Goal: Information Seeking & Learning: Find specific fact

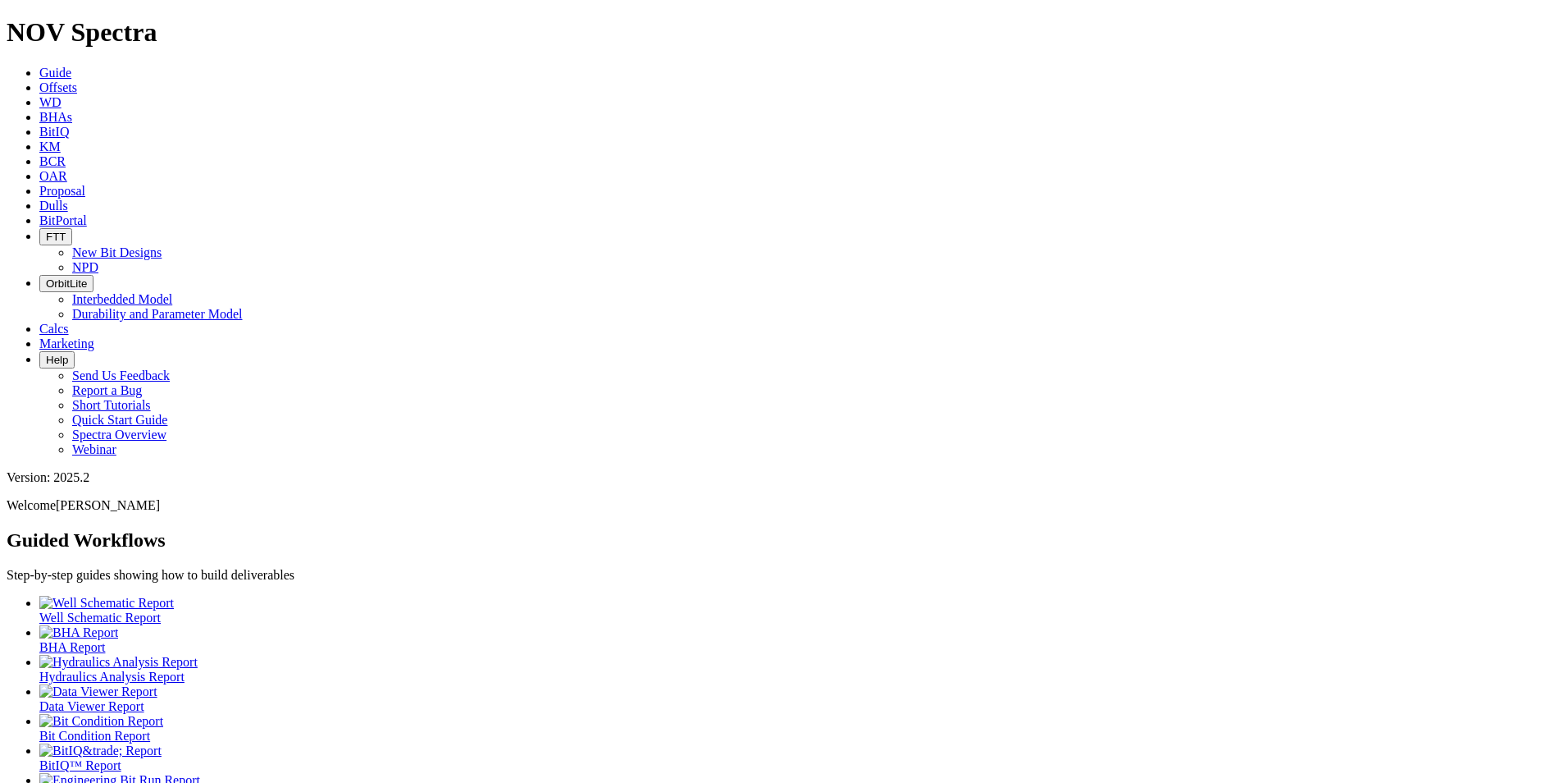
click at [40, 199] on icon at bounding box center [40, 205] width 0 height 14
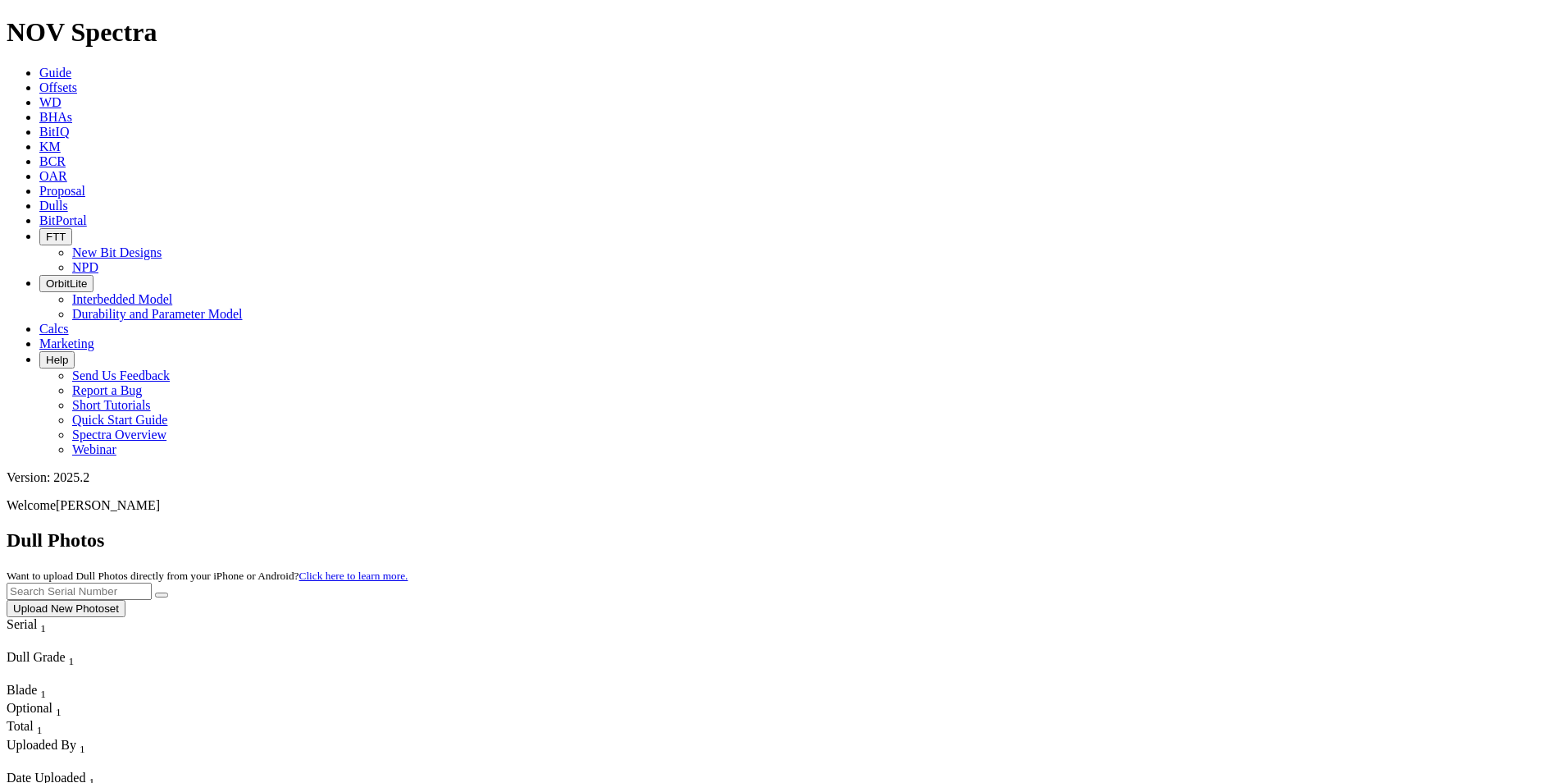
click at [152, 582] on input "text" at bounding box center [79, 590] width 145 height 18
type input "A320823"
click at [155, 592] on button "submit" at bounding box center [161, 594] width 13 height 5
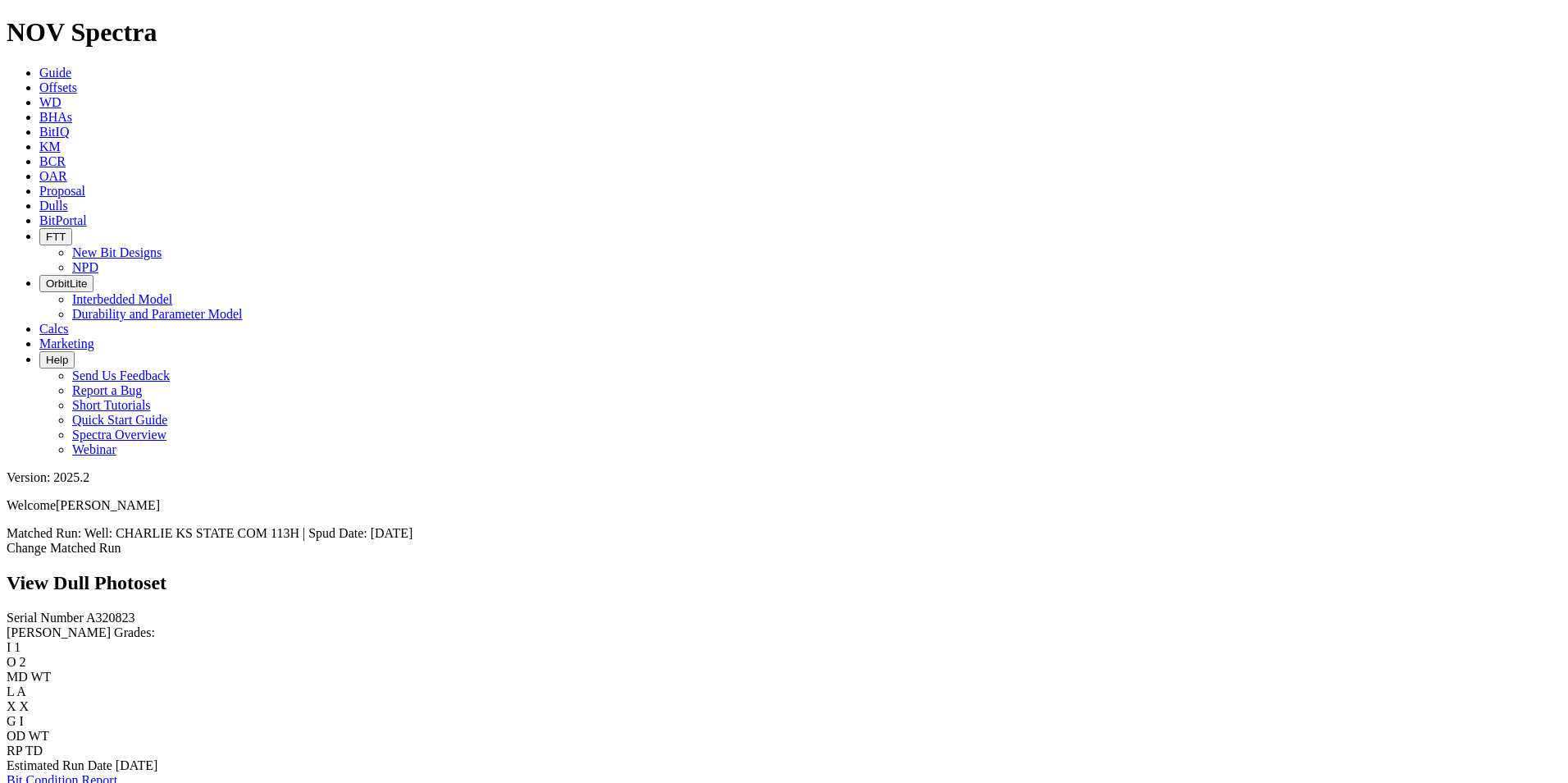
click at [68, 199] on span "Dulls" at bounding box center [53, 205] width 29 height 14
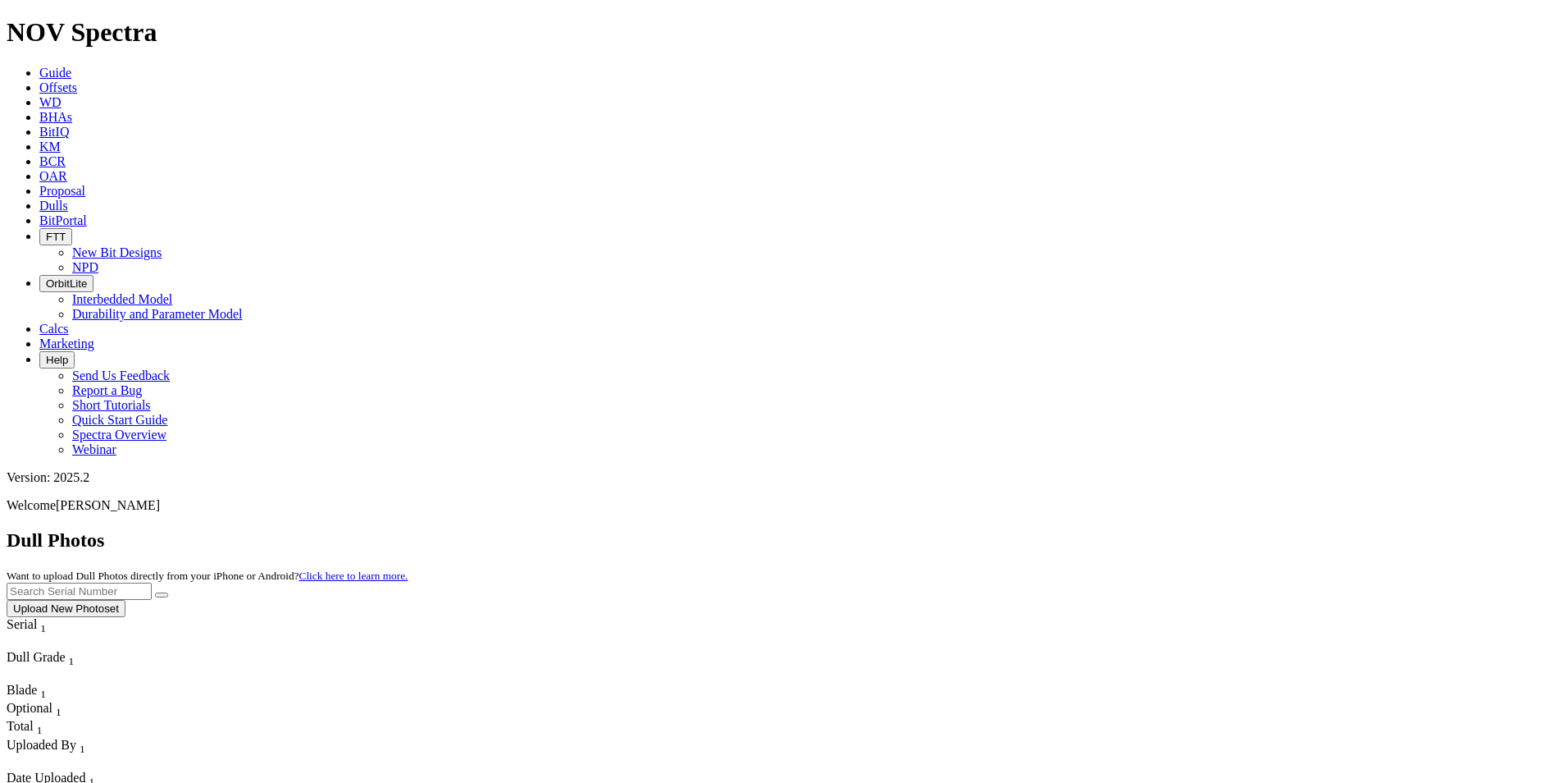
click at [152, 582] on input "text" at bounding box center [79, 590] width 145 height 18
click at [155, 592] on button "submit" at bounding box center [161, 594] width 13 height 5
drag, startPoint x: 1239, startPoint y: 77, endPoint x: 1159, endPoint y: 70, distance: 80.3
click at [1150, 529] on div "Dull Photos Want to upload Dull Photos directly from your iPhone or Android? Cl…" at bounding box center [784, 572] width 1555 height 88
click at [152, 582] on input "A320823" at bounding box center [79, 590] width 145 height 18
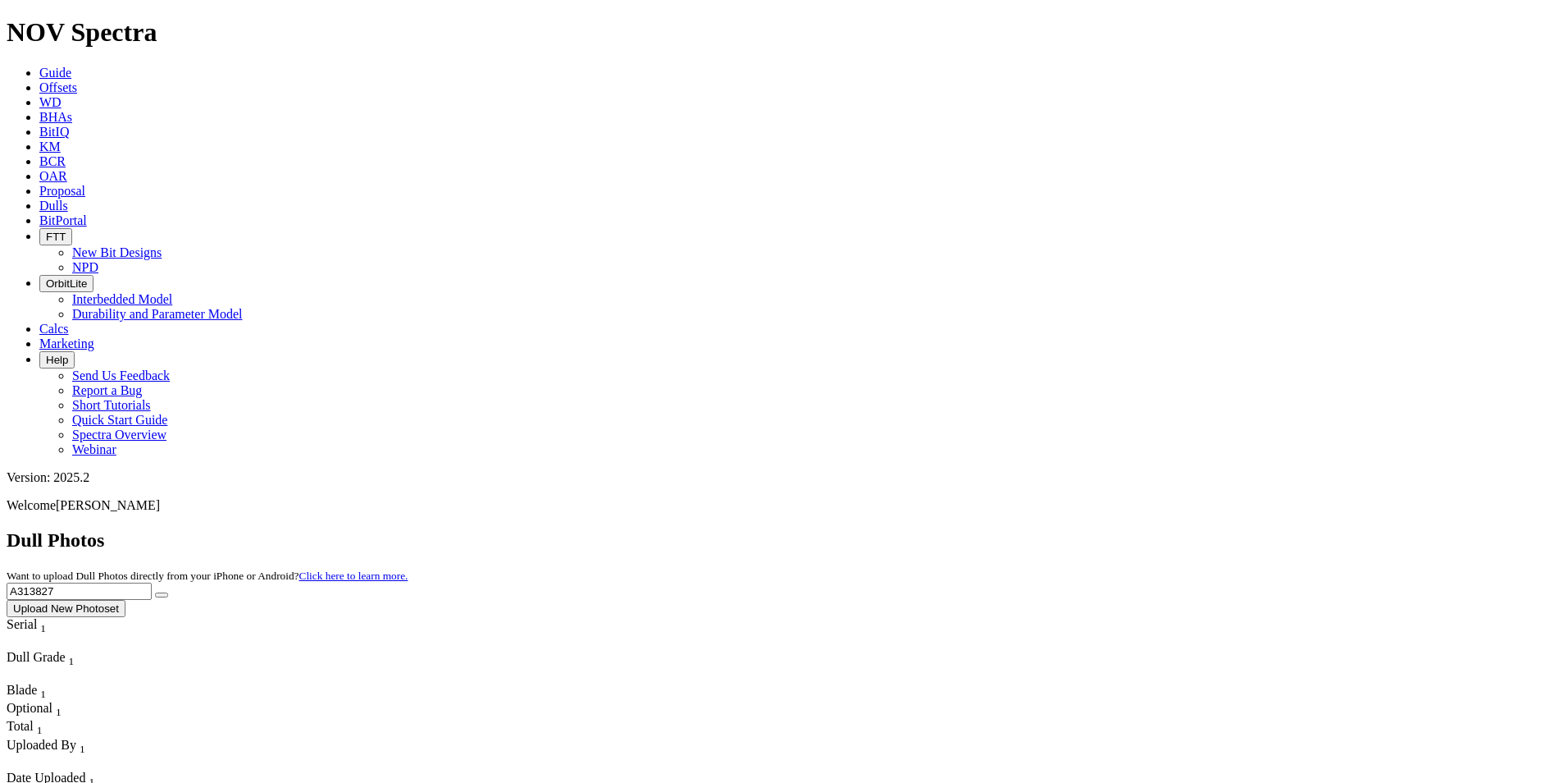
type input "A313827"
click at [155, 592] on button "submit" at bounding box center [161, 594] width 13 height 5
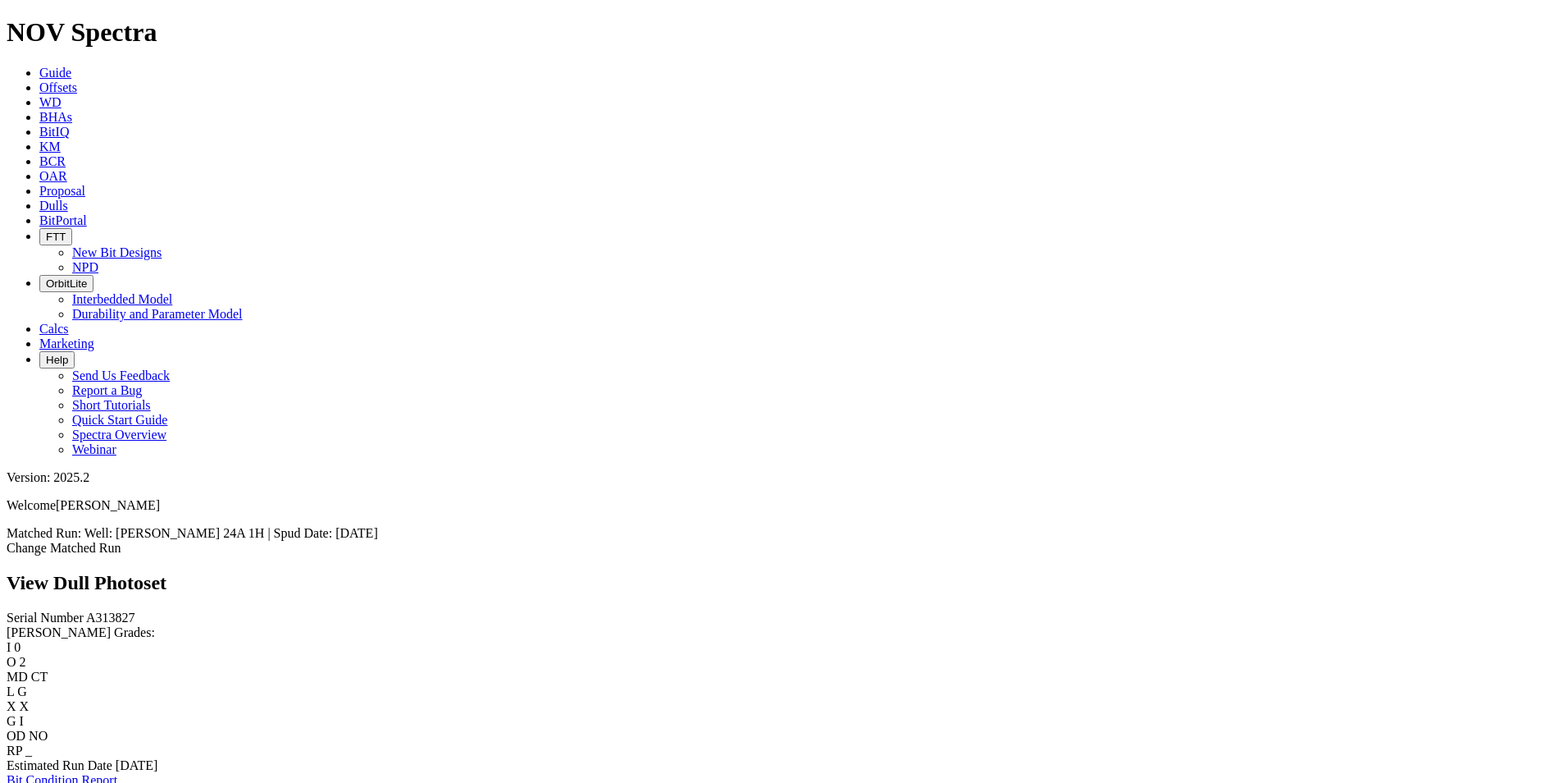
scroll to position [1231, 0]
click at [40, 199] on icon at bounding box center [40, 205] width 0 height 14
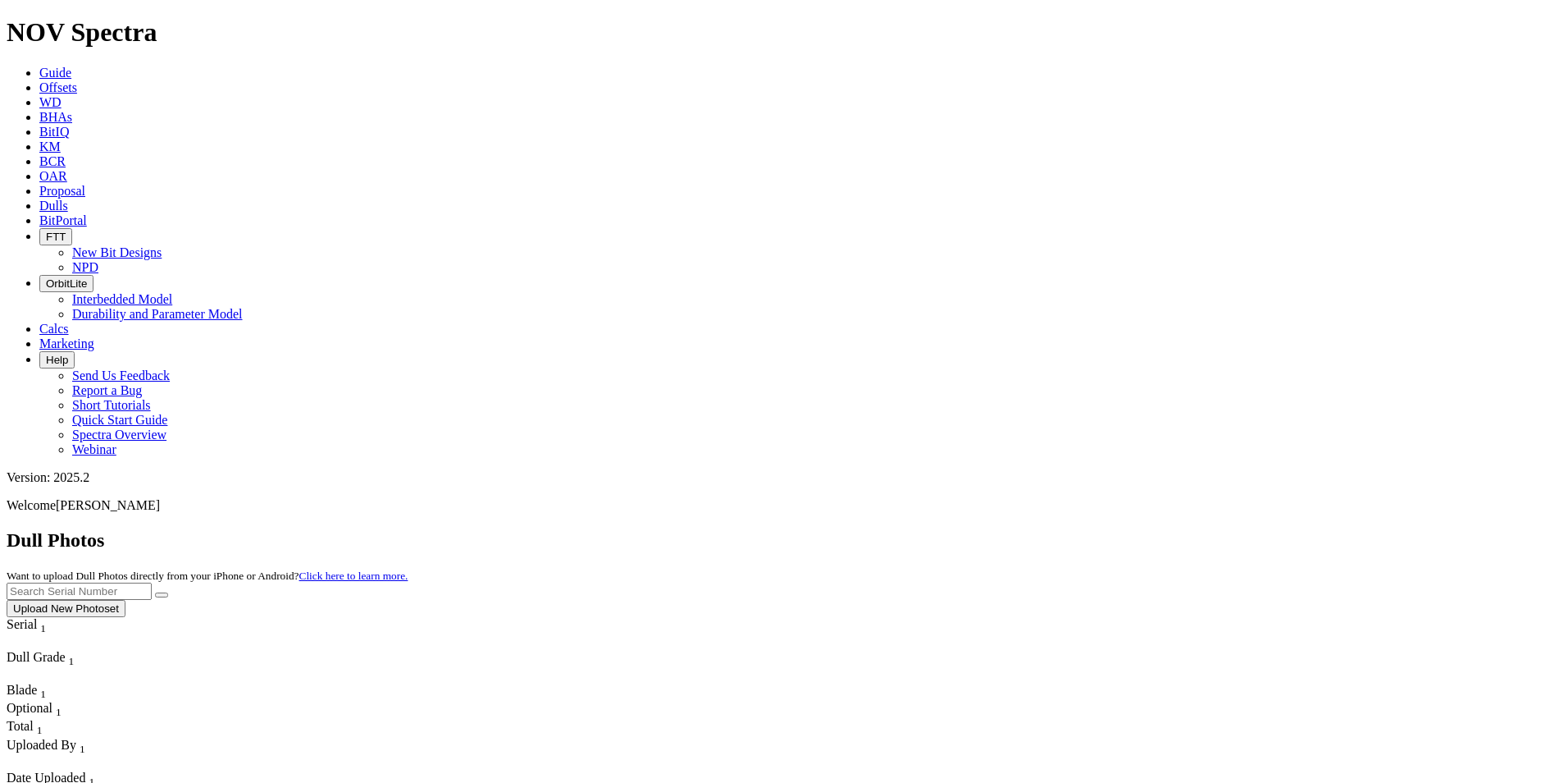
click at [152, 582] on input "text" at bounding box center [79, 590] width 145 height 18
type input "A313421"
click at [155, 592] on button "submit" at bounding box center [161, 594] width 13 height 5
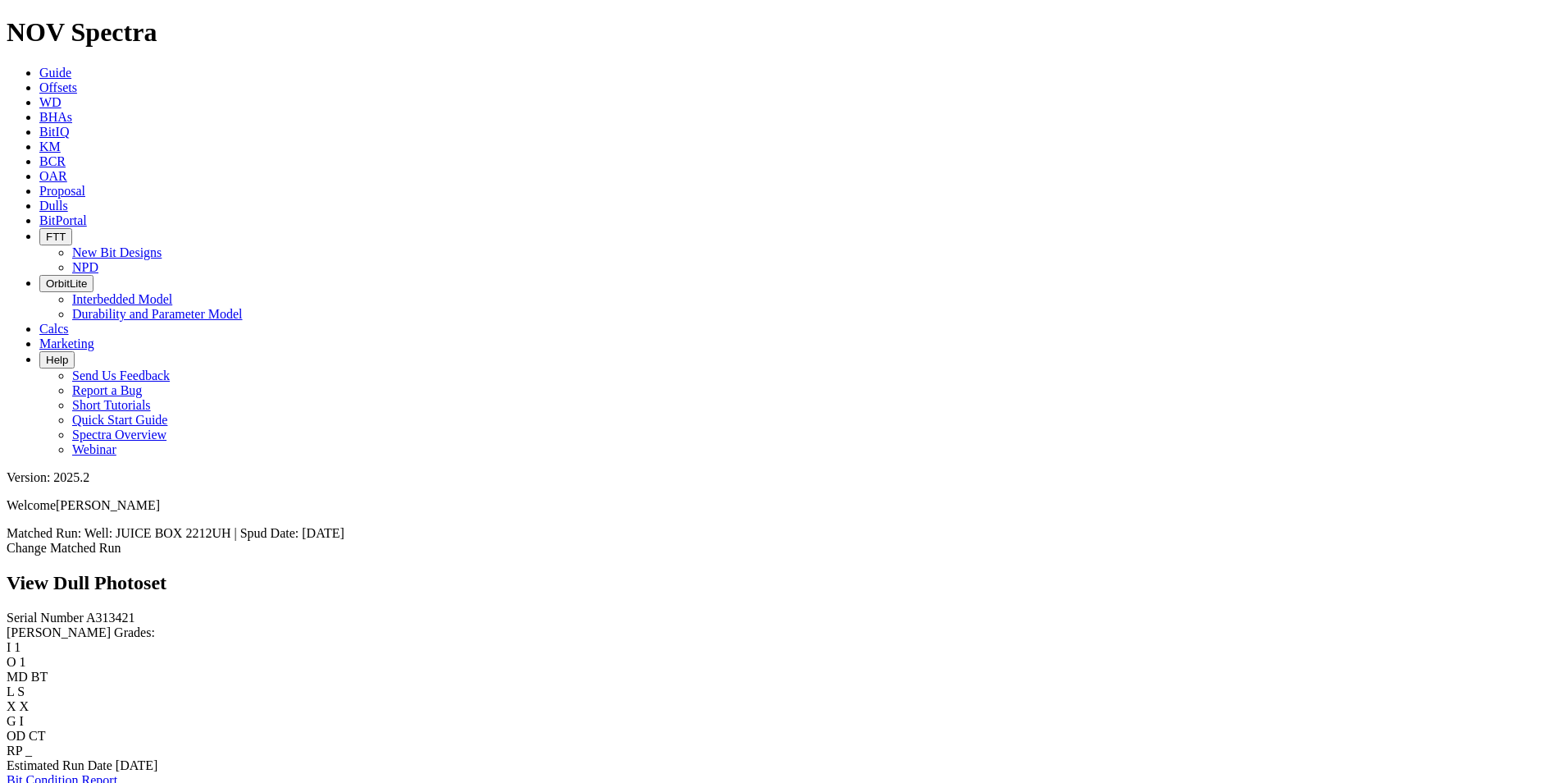
scroll to position [1641, 0]
click at [40, 199] on icon at bounding box center [40, 205] width 0 height 14
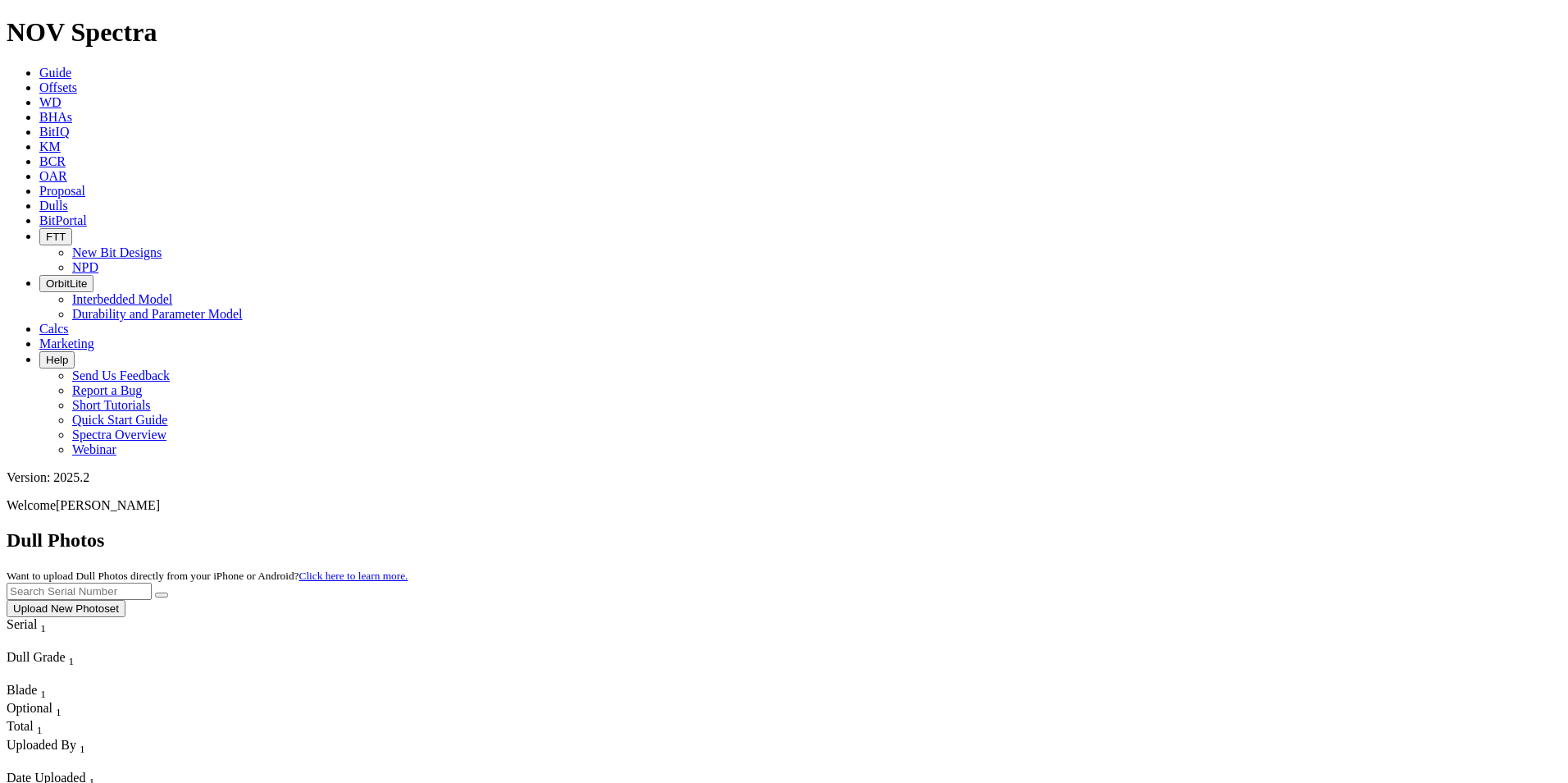
click at [152, 582] on input "text" at bounding box center [79, 590] width 145 height 18
type input "A315111"
click at [155, 592] on button "submit" at bounding box center [161, 594] width 13 height 5
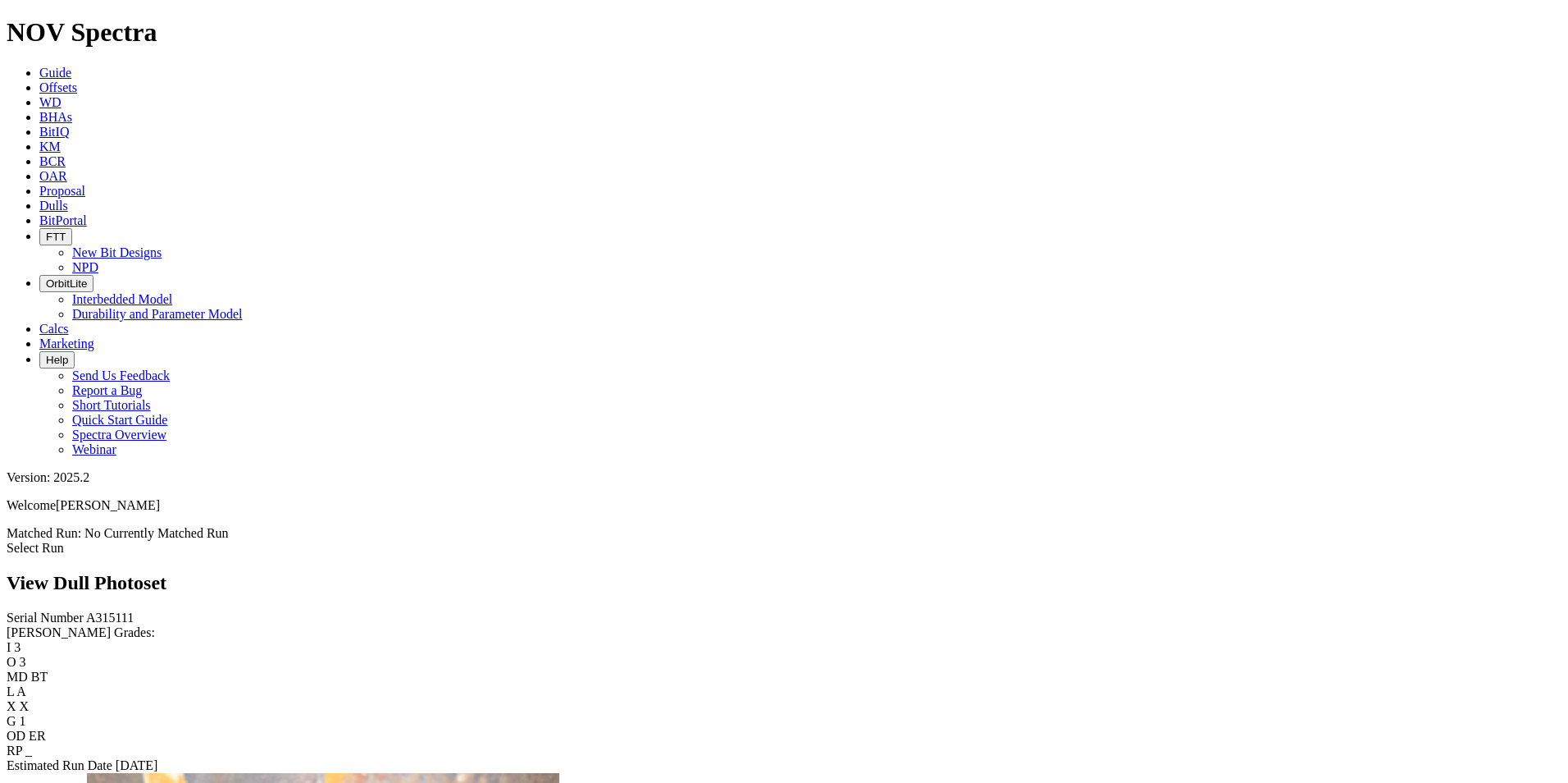
scroll to position [739, 0]
click at [68, 199] on span "Dulls" at bounding box center [53, 205] width 29 height 14
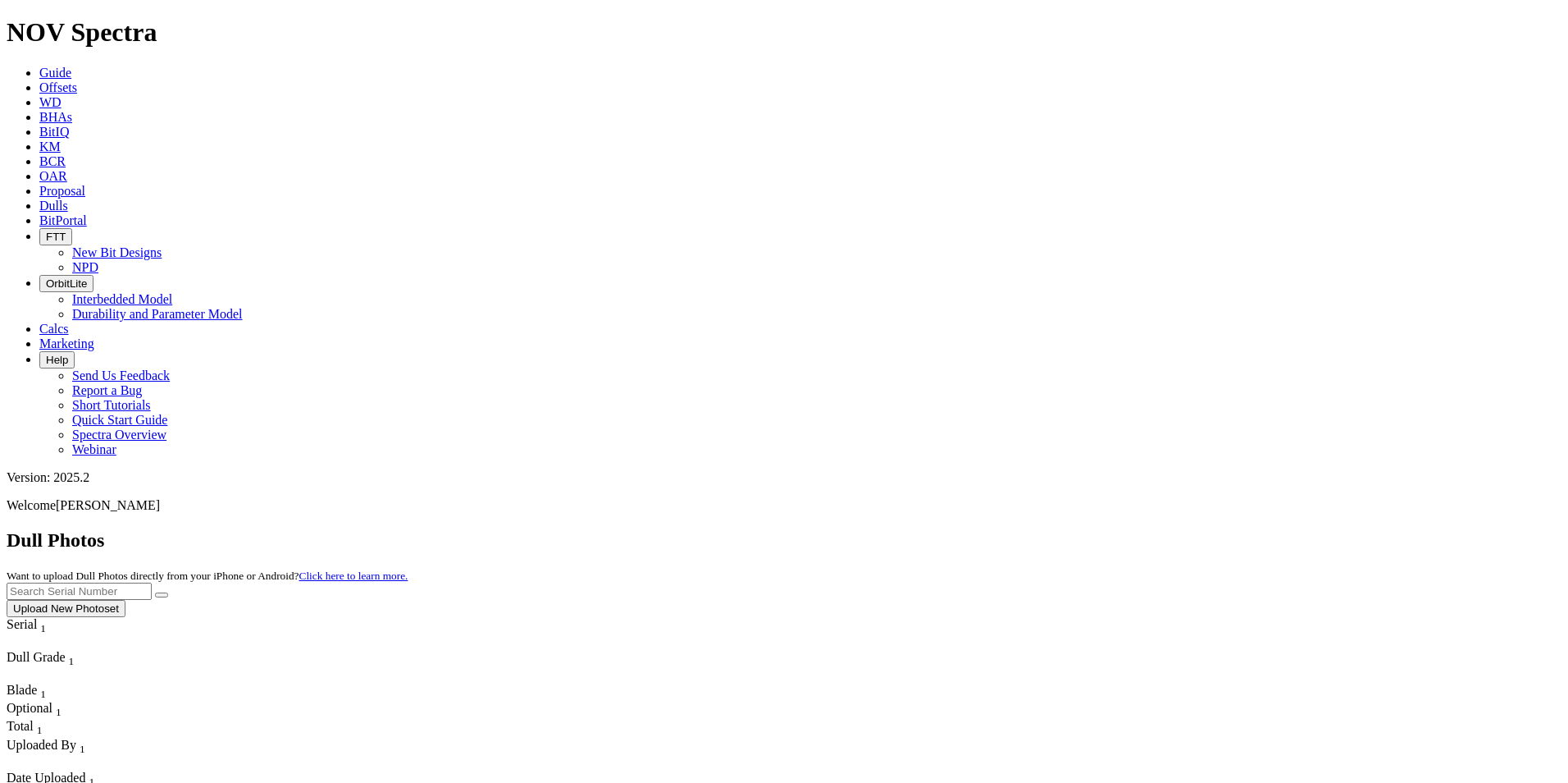
drag, startPoint x: 1252, startPoint y: 67, endPoint x: 1239, endPoint y: 64, distance: 13.3
click at [152, 582] on input "text" at bounding box center [79, 590] width 145 height 18
type input "A321440"
click at [155, 592] on button "submit" at bounding box center [161, 594] width 13 height 5
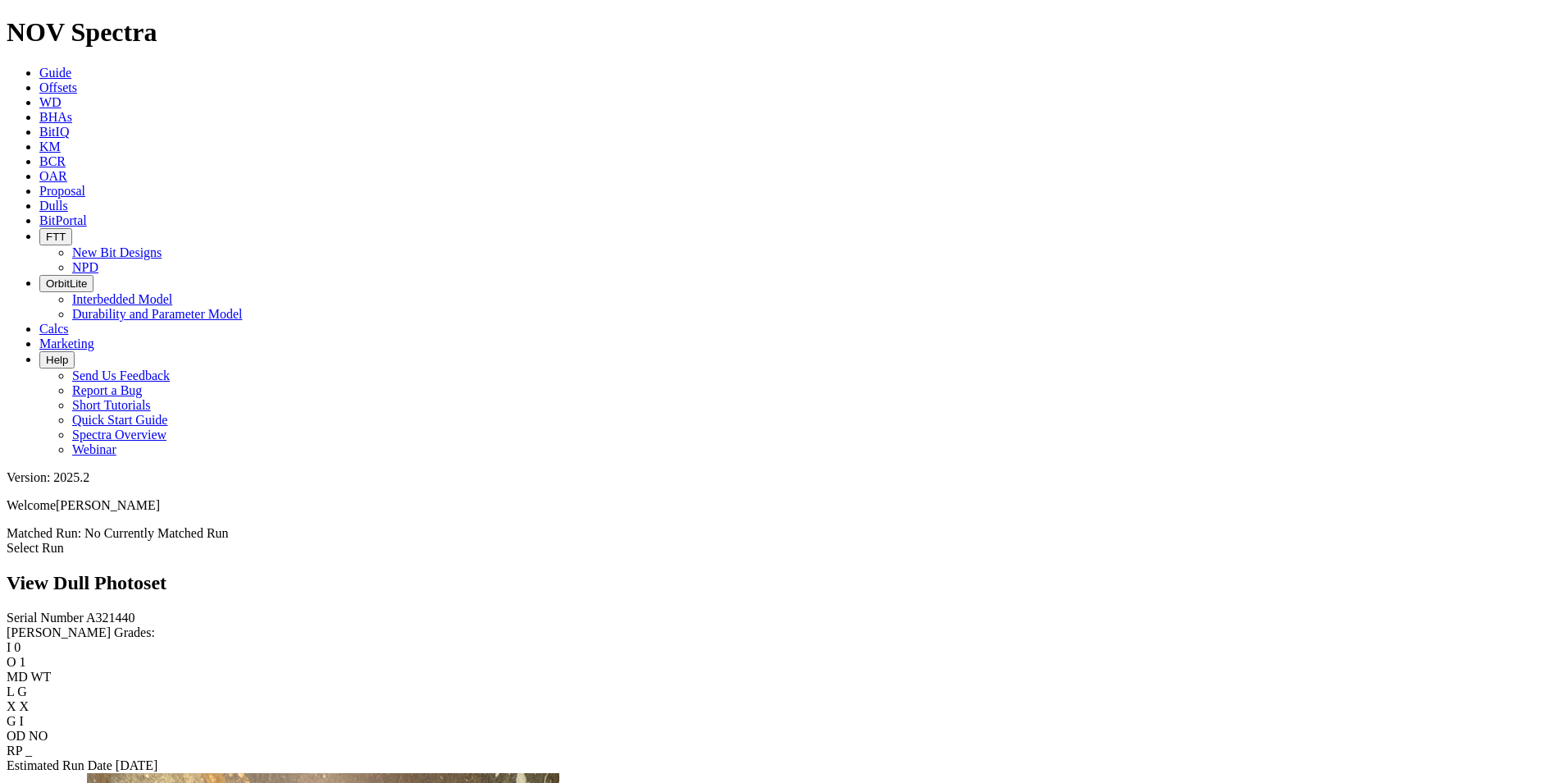
scroll to position [1149, 0]
click at [68, 199] on span "Dulls" at bounding box center [53, 205] width 29 height 14
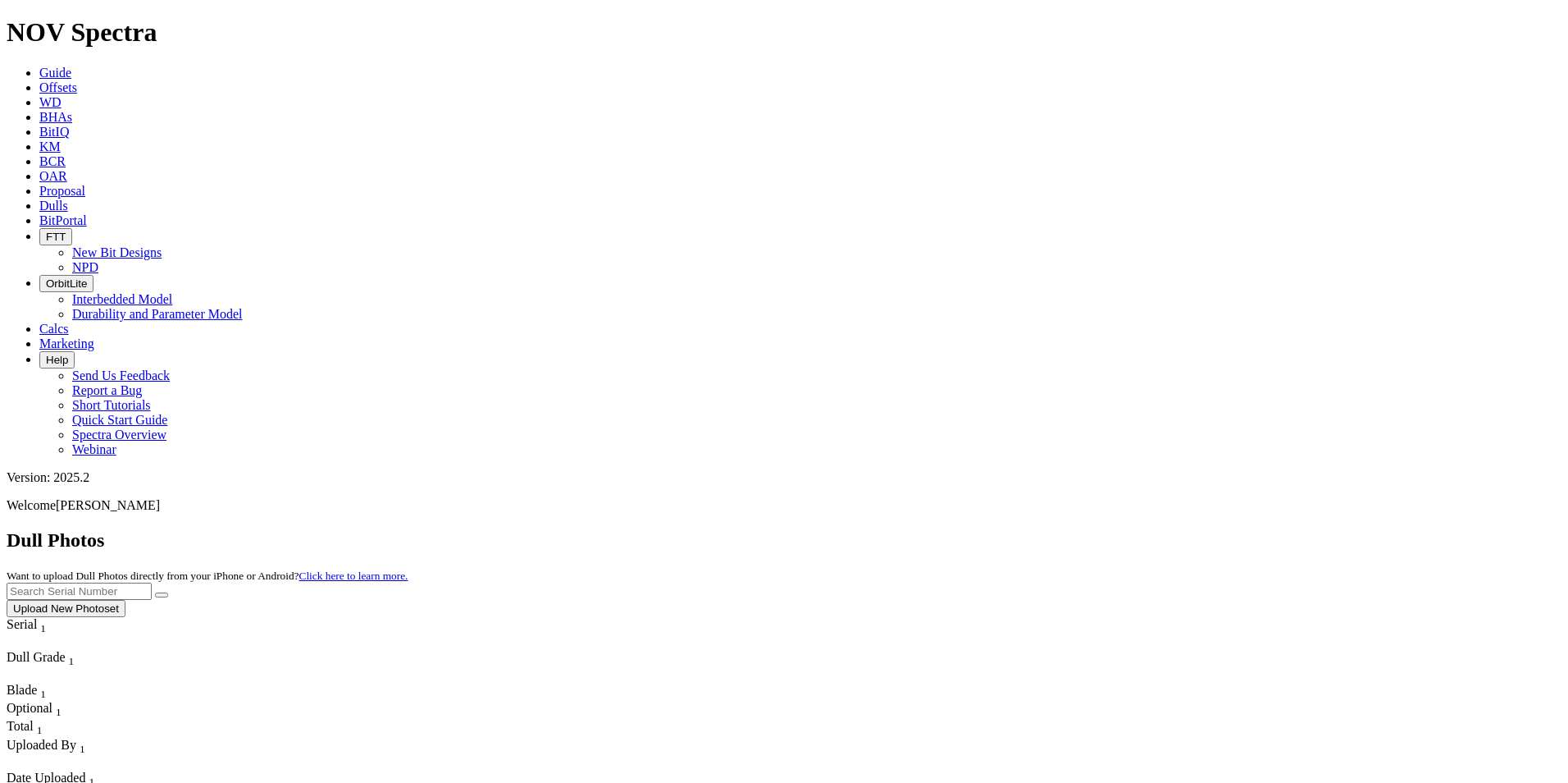
drag, startPoint x: 1225, startPoint y: 64, endPoint x: 1252, endPoint y: 62, distance: 27.1
click at [152, 582] on input "text" at bounding box center [79, 590] width 145 height 18
click at [155, 592] on button "submit" at bounding box center [161, 594] width 13 height 5
click at [152, 582] on input "A320533" at bounding box center [79, 590] width 145 height 18
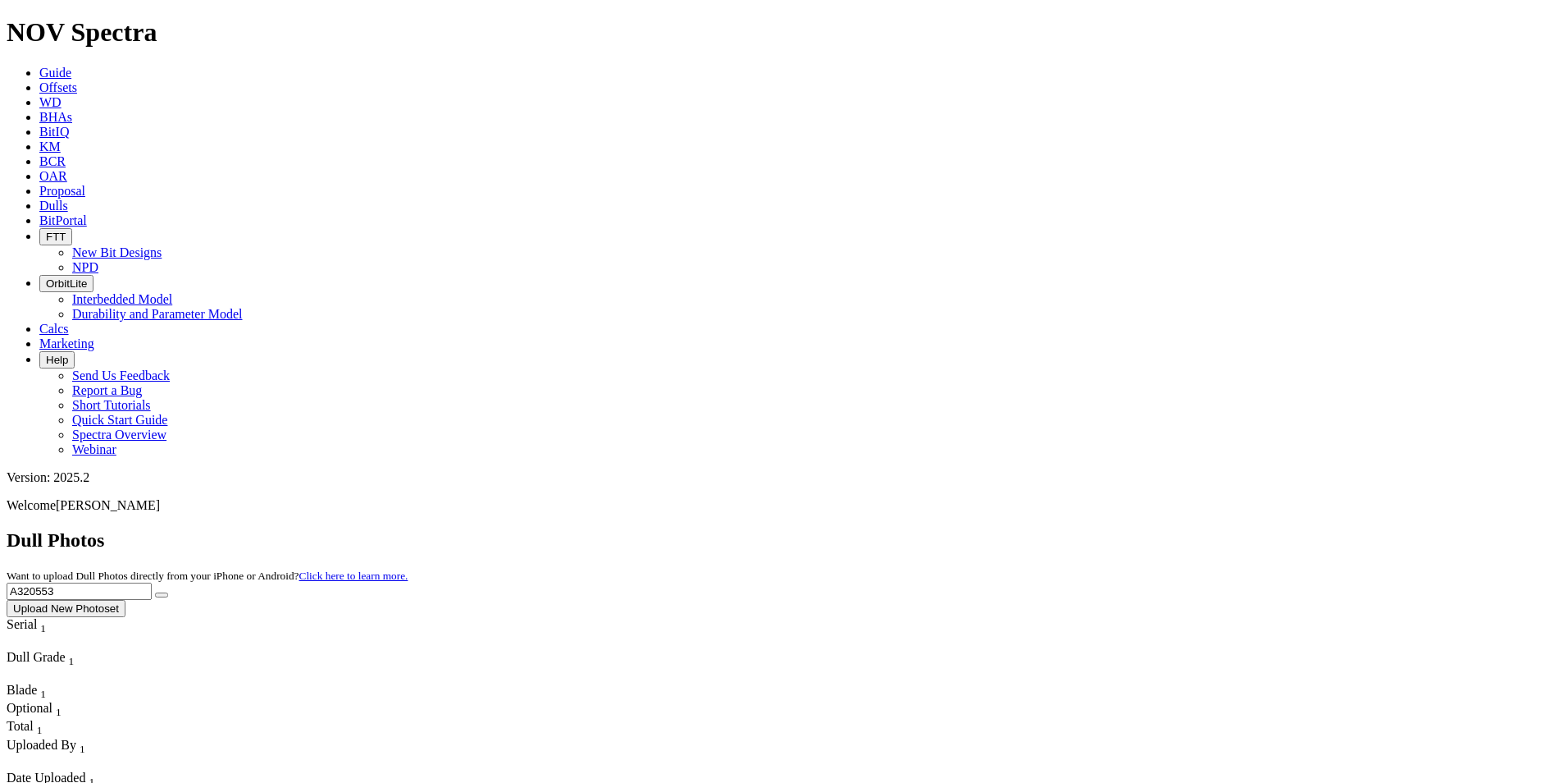
click at [155, 592] on button "submit" at bounding box center [161, 594] width 13 height 5
drag, startPoint x: 1287, startPoint y: 75, endPoint x: 1159, endPoint y: 64, distance: 128.5
click at [1159, 529] on div "Dull Photos Want to upload Dull Photos directly from your iPhone or Android? Cl…" at bounding box center [784, 572] width 1555 height 88
click at [155, 592] on button "submit" at bounding box center [161, 594] width 13 height 5
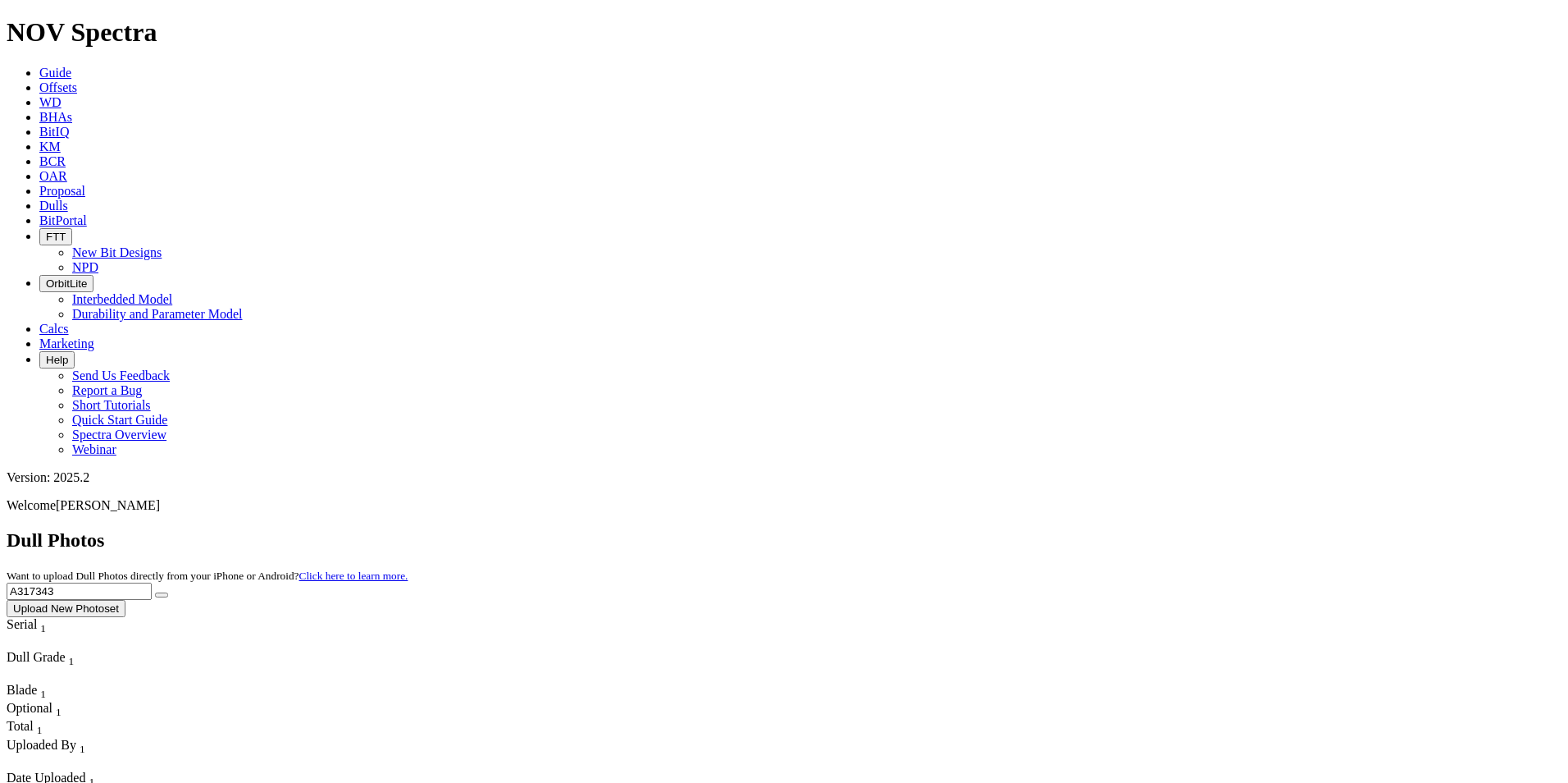
drag, startPoint x: 1278, startPoint y: 68, endPoint x: 1085, endPoint y: 71, distance: 193.0
click at [1085, 529] on div "Dull Photos Want to upload Dull Photos directly from your iPhone or Android? Cl…" at bounding box center [784, 572] width 1555 height 88
type input "A321728"
click at [155, 592] on button "submit" at bounding box center [161, 594] width 13 height 5
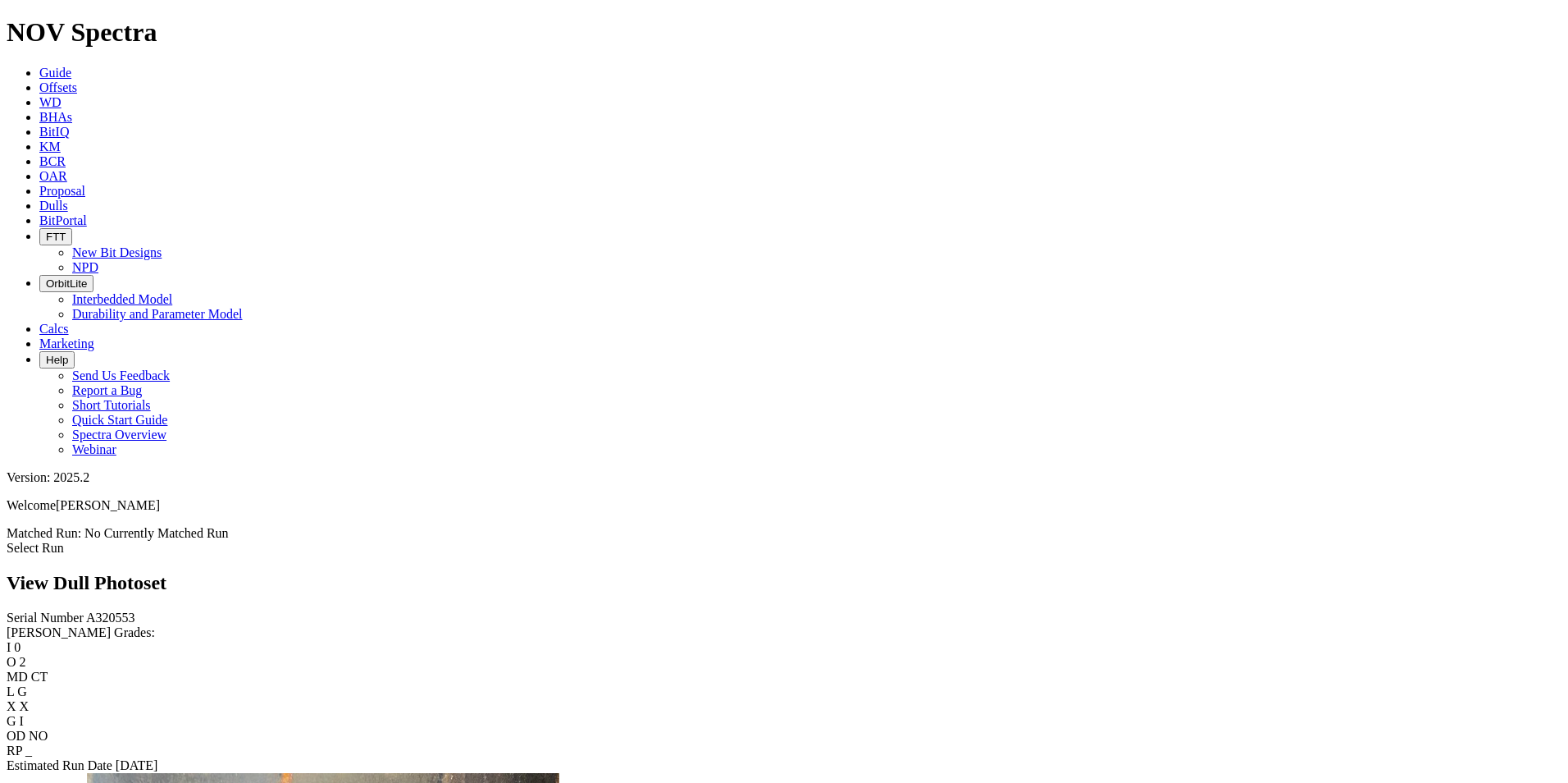
scroll to position [1805, 0]
click at [68, 199] on span "Dulls" at bounding box center [53, 205] width 29 height 14
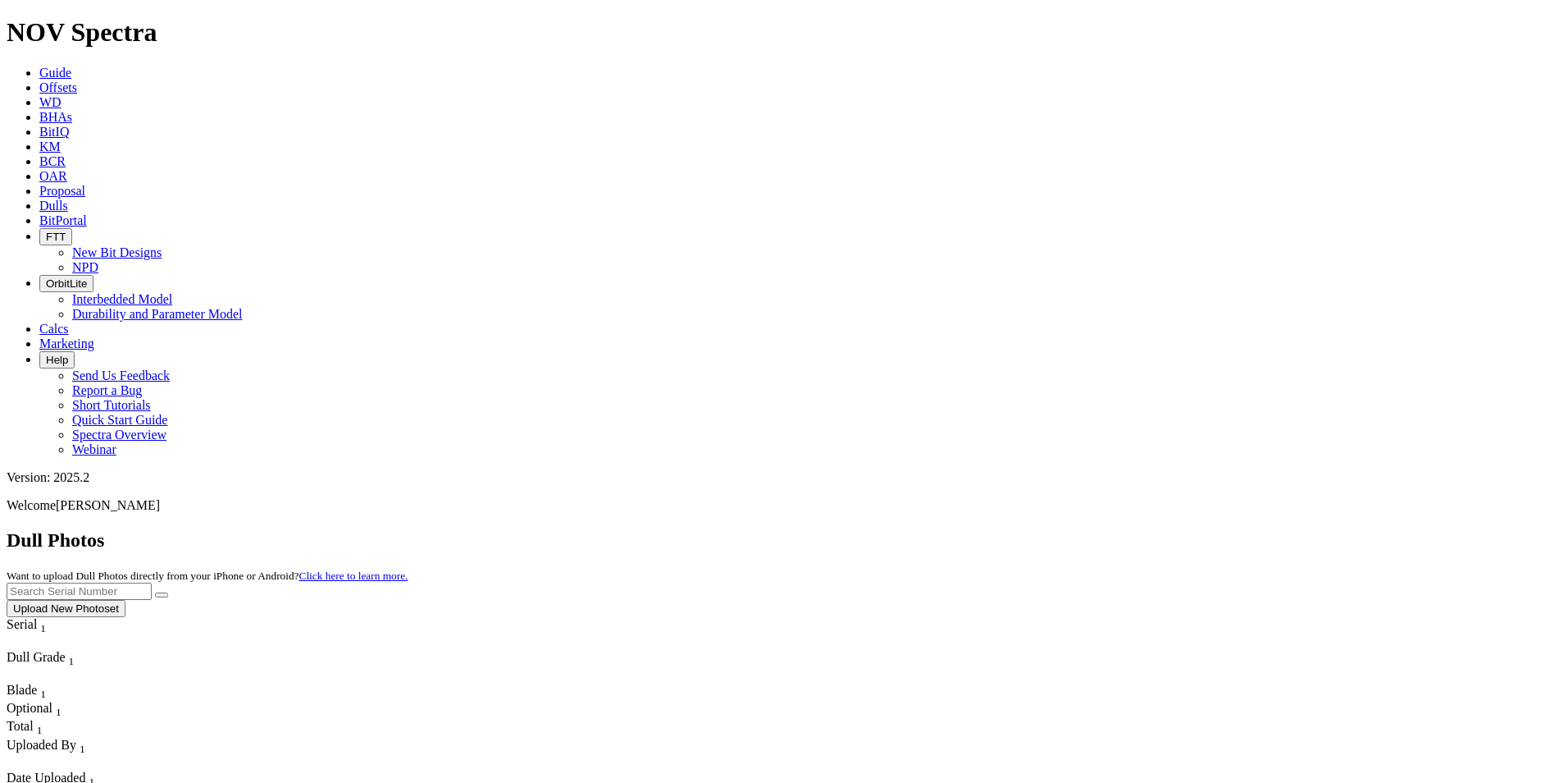
click at [152, 582] on input "text" at bounding box center [79, 590] width 145 height 18
type input "A320986"
click at [155, 592] on button "submit" at bounding box center [161, 594] width 13 height 5
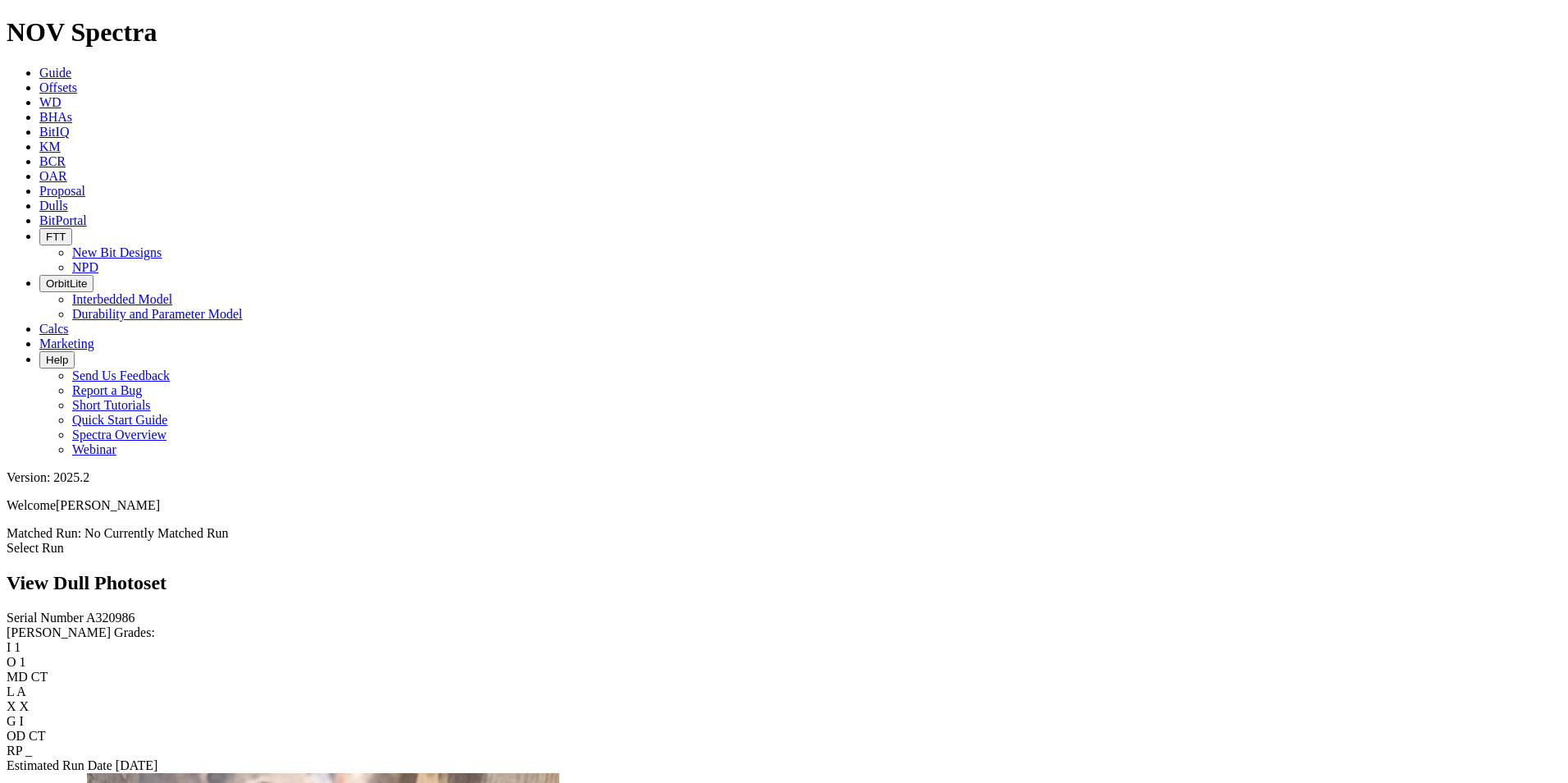
scroll to position [1559, 0]
click at [68, 199] on span "Dulls" at bounding box center [53, 205] width 29 height 14
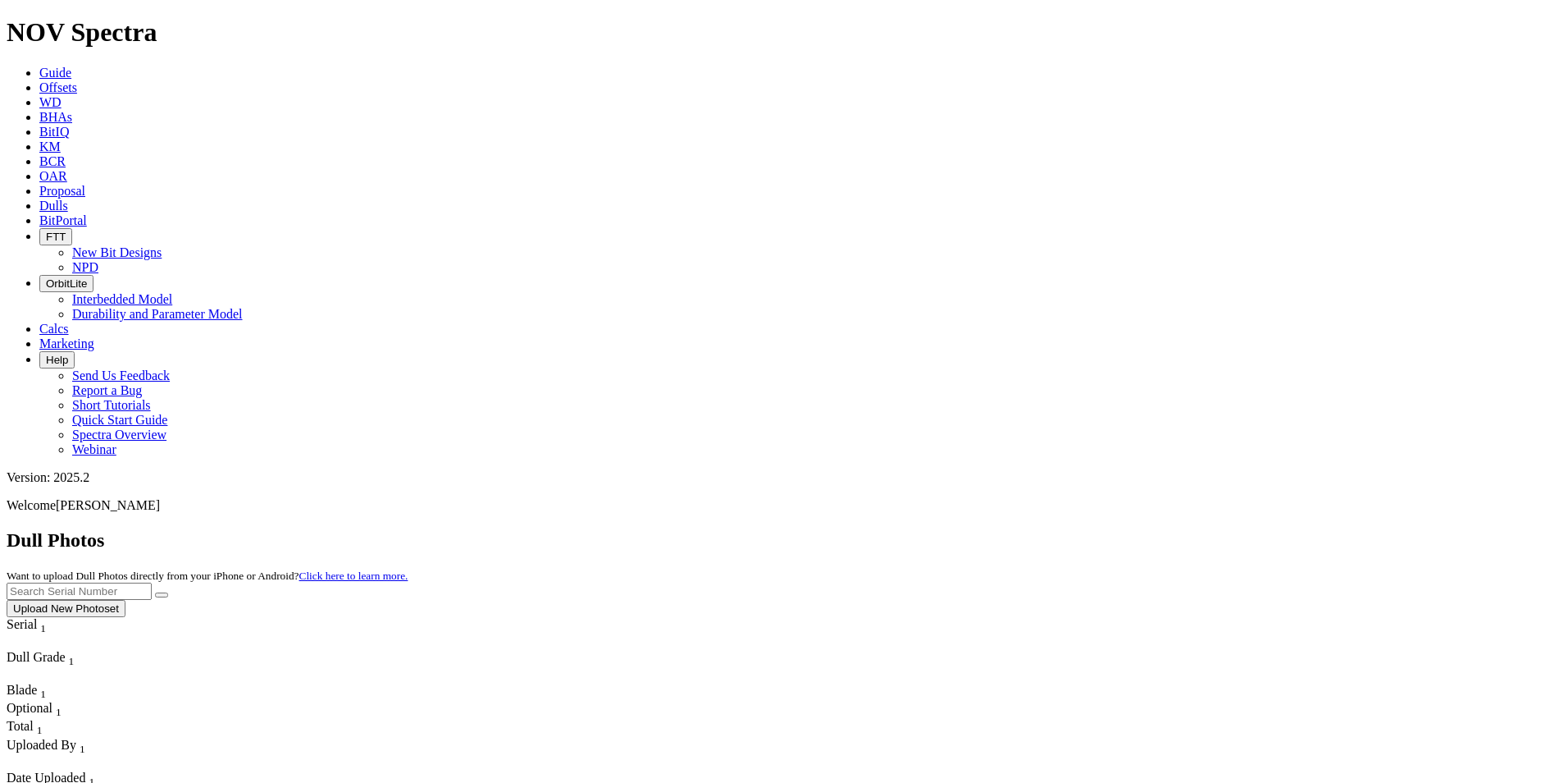
click at [152, 582] on input "text" at bounding box center [79, 590] width 145 height 18
type input "A317096"
click at [155, 592] on button "submit" at bounding box center [161, 594] width 13 height 5
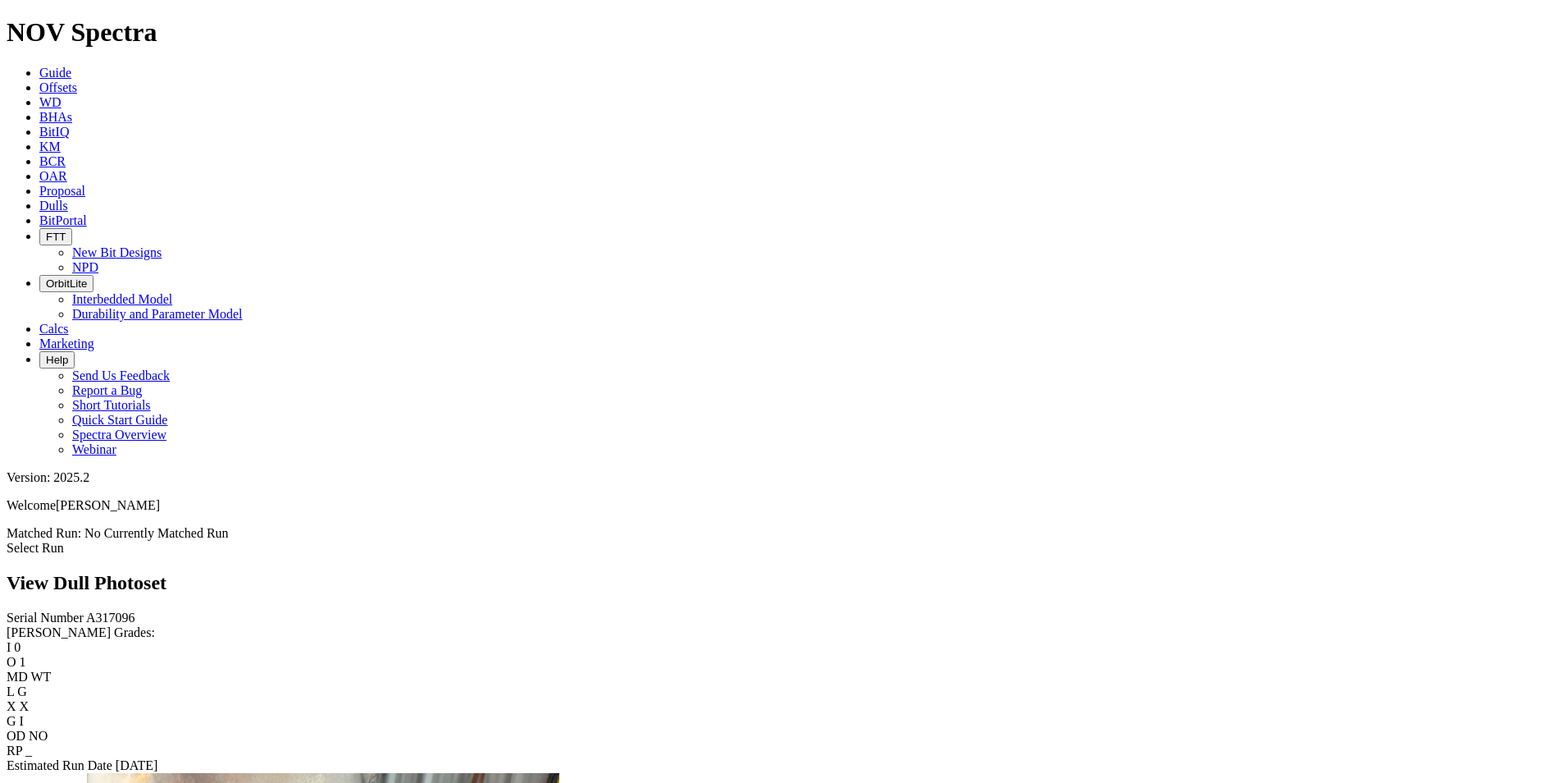
scroll to position [1805, 0]
click at [40, 199] on icon at bounding box center [40, 205] width 0 height 14
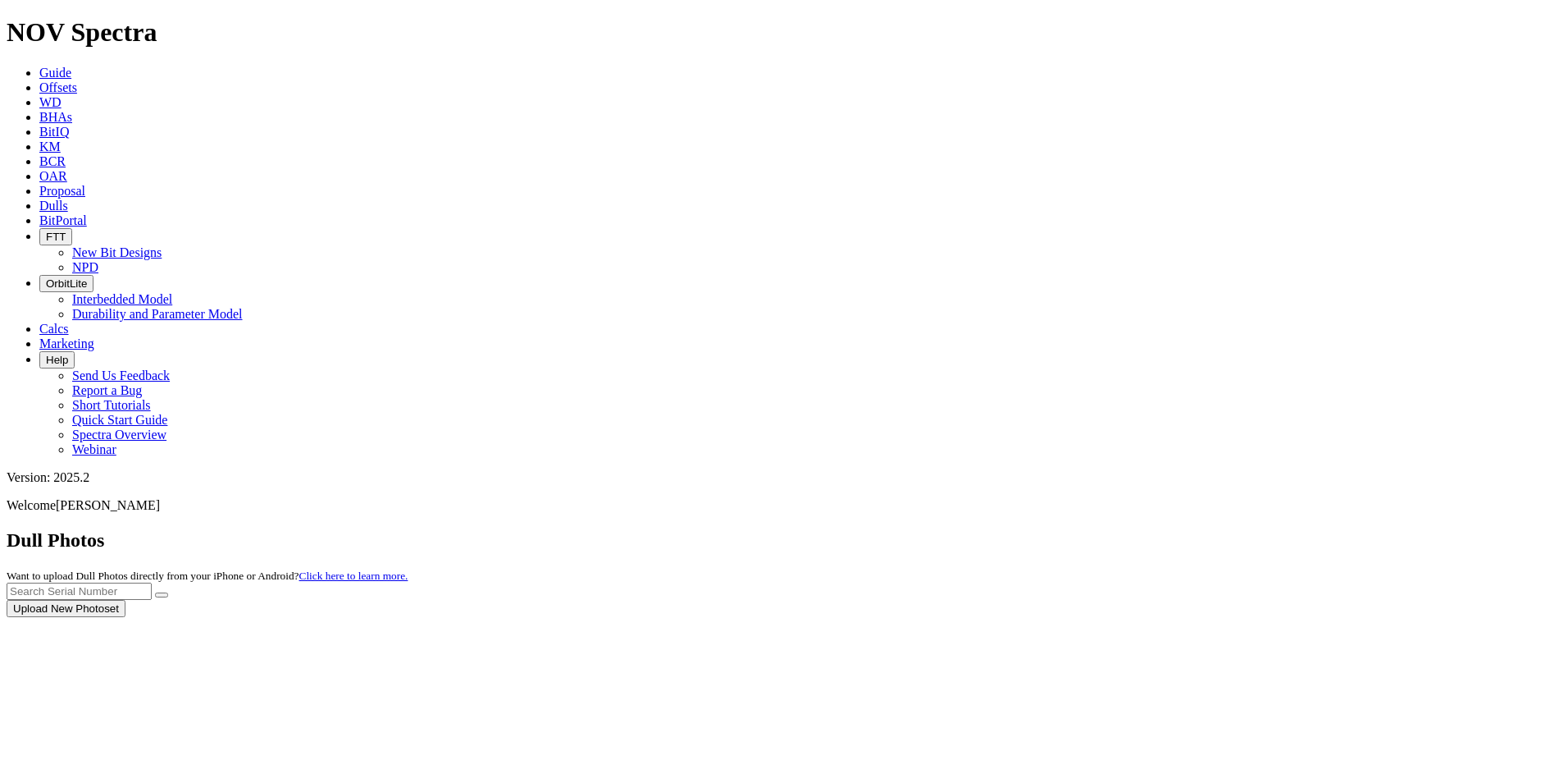
click at [1201, 617] on div at bounding box center [784, 617] width 1555 height 0
click at [1295, 617] on div at bounding box center [784, 617] width 1555 height 0
click at [203, 617] on div at bounding box center [784, 617] width 1555 height 0
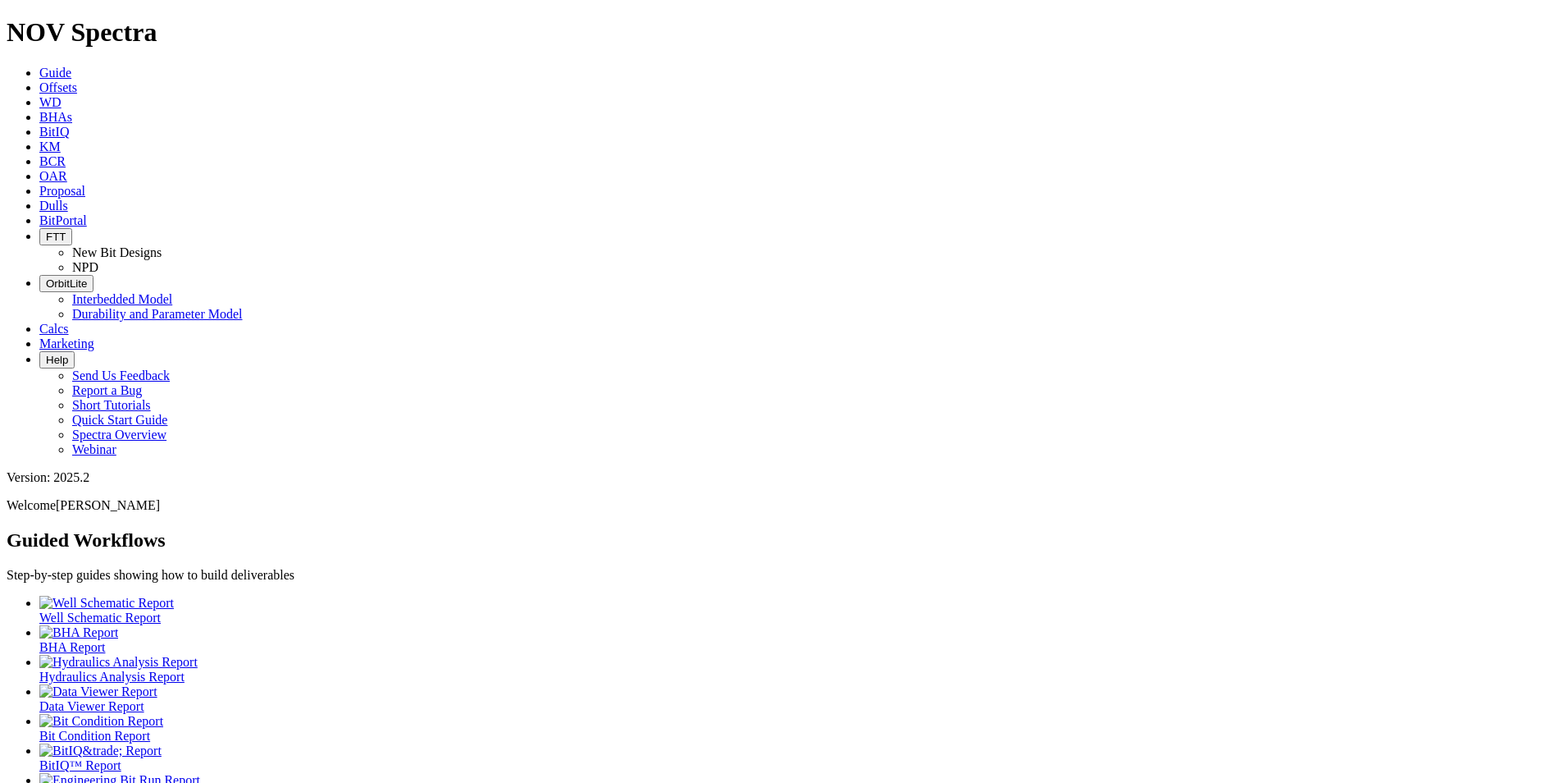
click at [86, 183] on link "Proposal" at bounding box center [63, 190] width 46 height 14
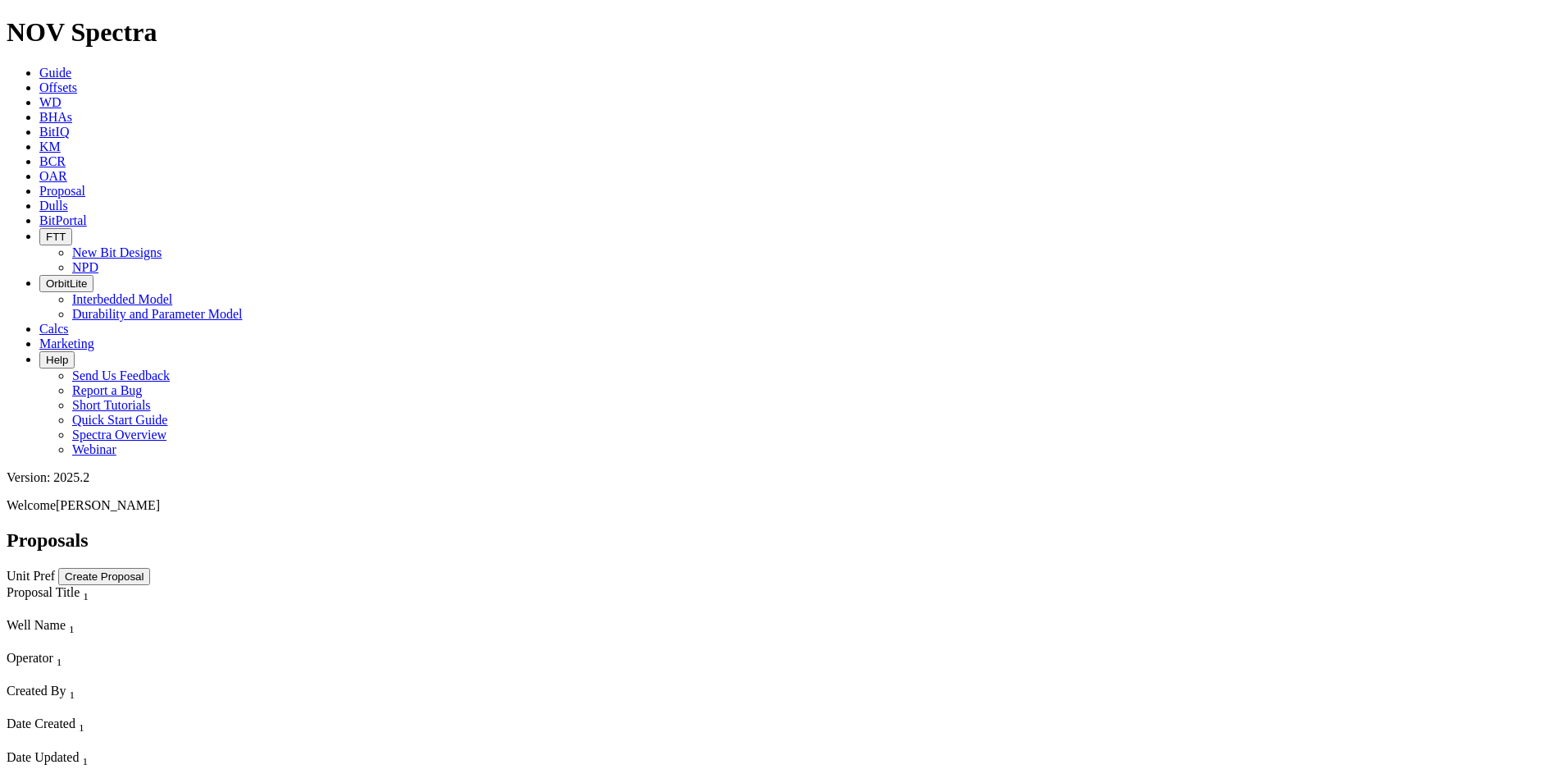
click at [68, 199] on span "Dulls" at bounding box center [53, 205] width 29 height 14
click at [1214, 617] on div at bounding box center [784, 617] width 1555 height 0
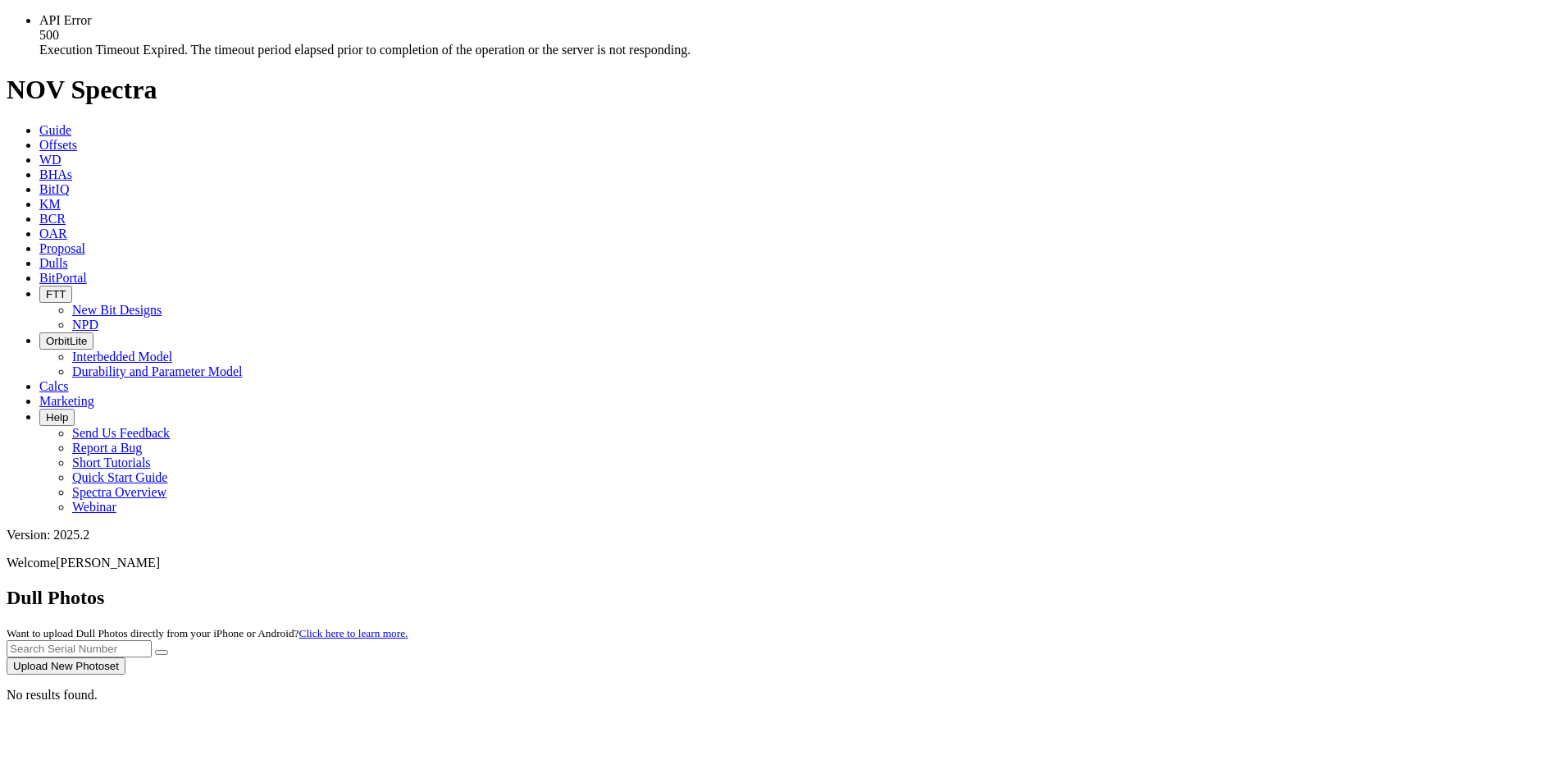
click at [68, 256] on link "Dulls" at bounding box center [53, 263] width 29 height 14
click at [71, 123] on link "Guide" at bounding box center [55, 130] width 32 height 14
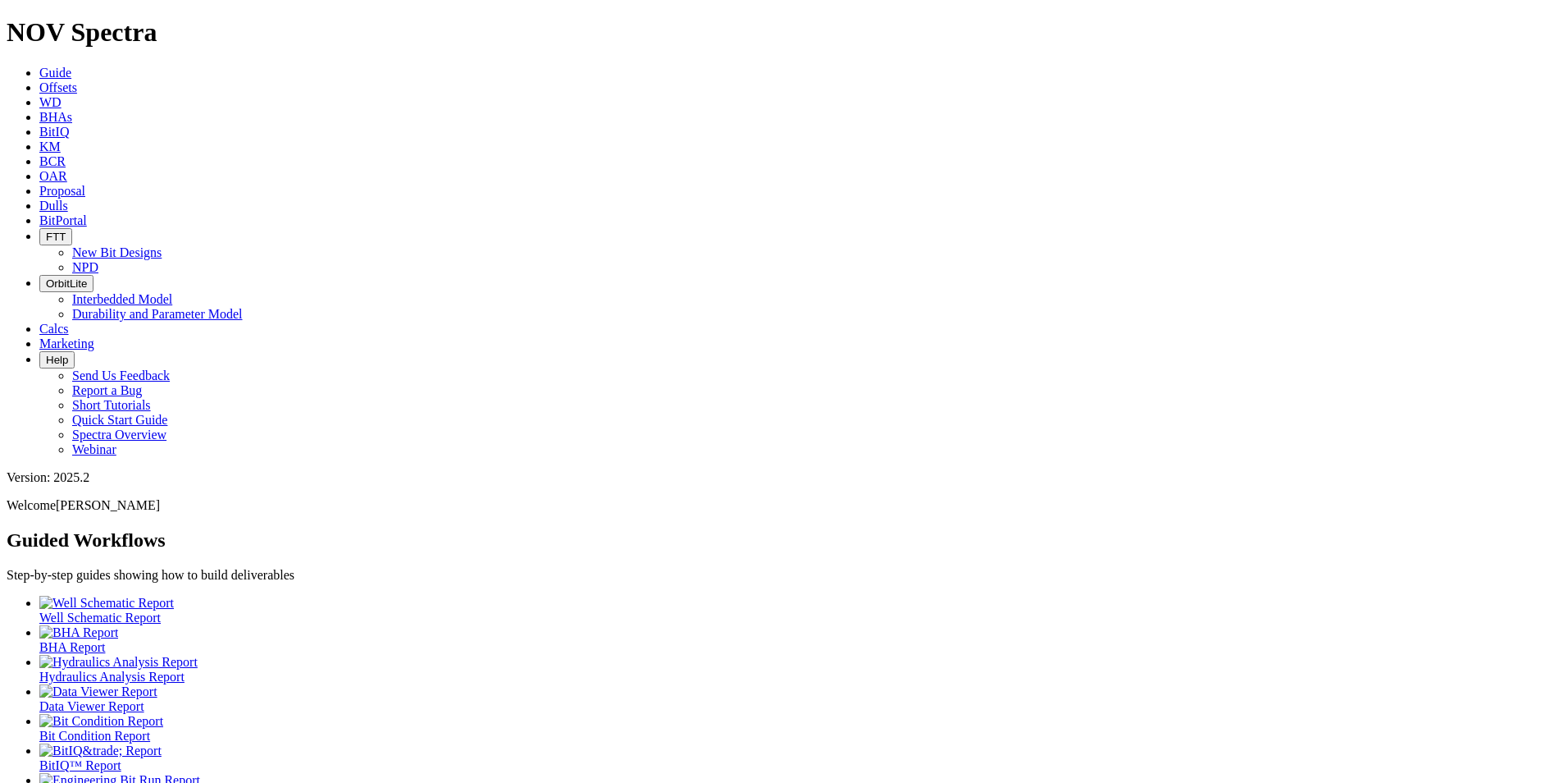
click at [68, 199] on link "Dulls" at bounding box center [53, 205] width 29 height 14
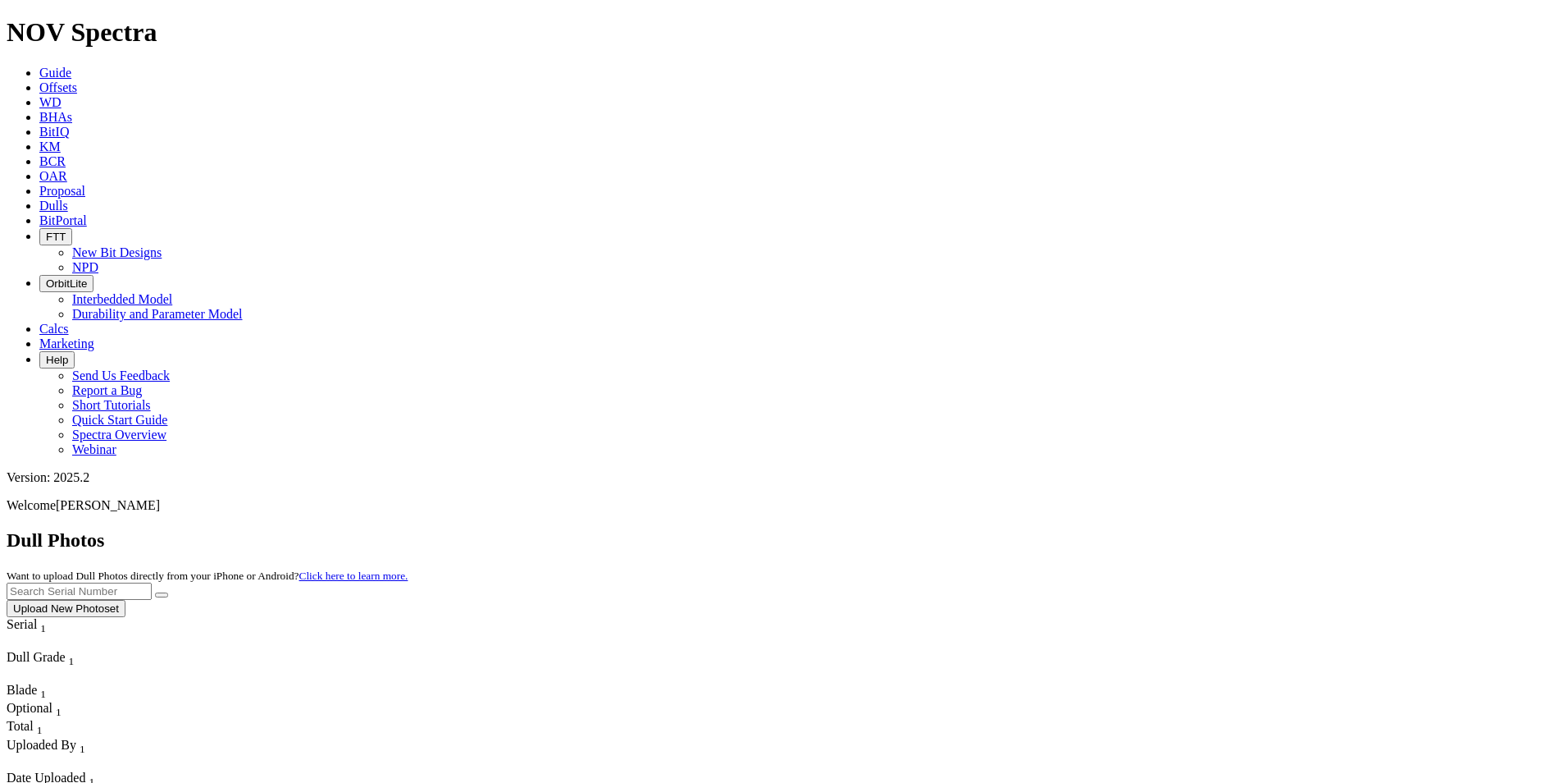
click at [152, 582] on input "text" at bounding box center [79, 590] width 145 height 18
click at [155, 592] on button "submit" at bounding box center [161, 594] width 13 height 5
drag, startPoint x: 1228, startPoint y: 78, endPoint x: 1153, endPoint y: 76, distance: 75.0
click at [1153, 529] on div "Dull Photos Want to upload Dull Photos directly from your iPhone or Android? Cl…" at bounding box center [784, 572] width 1555 height 88
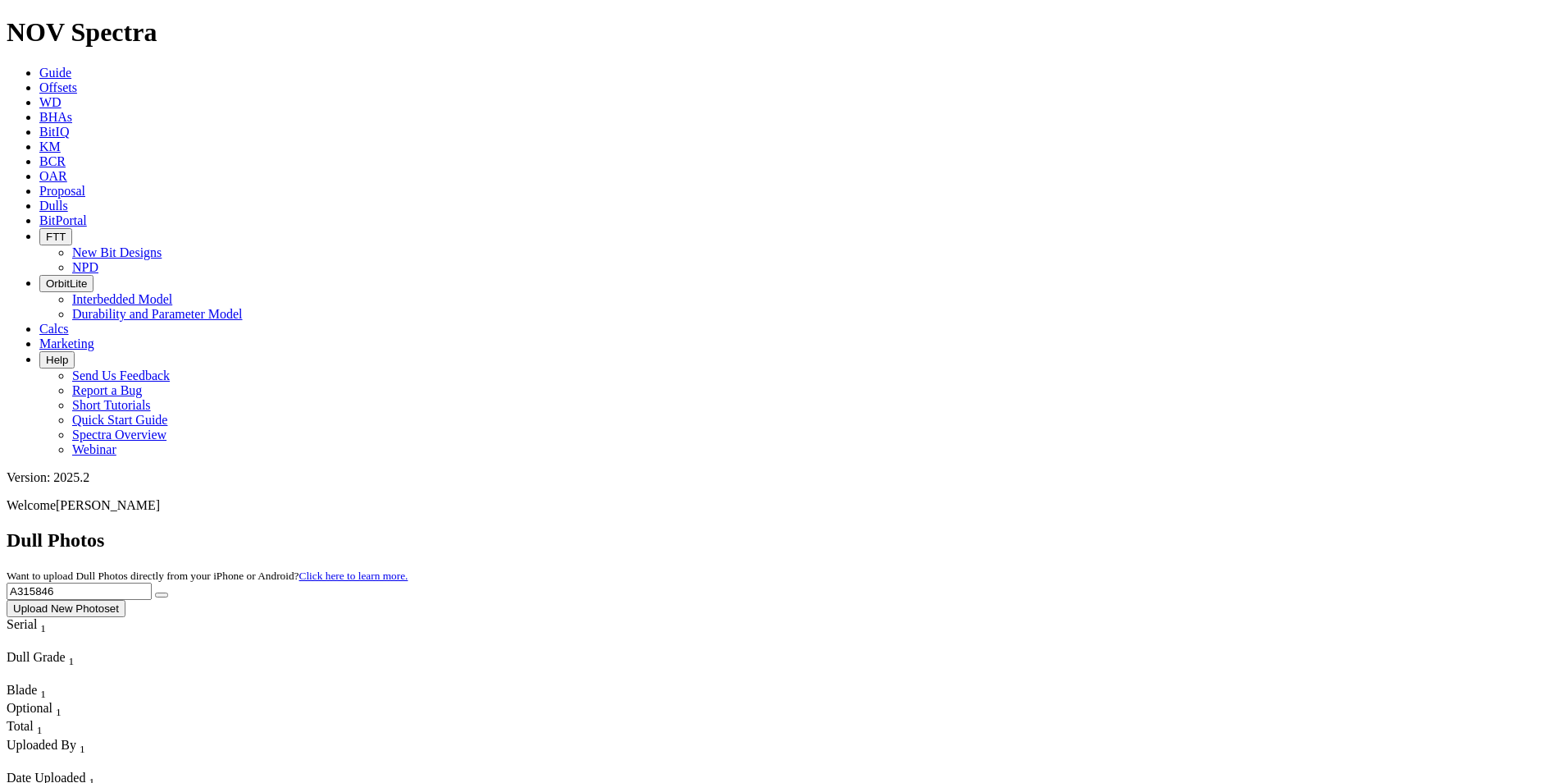
click at [155, 592] on button "submit" at bounding box center [161, 594] width 13 height 5
drag, startPoint x: 1292, startPoint y: 64, endPoint x: 1158, endPoint y: 67, distance: 134.0
click at [1158, 529] on div "Dull Photos Want to upload Dull Photos directly from your iPhone or Android? Cl…" at bounding box center [784, 572] width 1555 height 88
click at [155, 592] on button "submit" at bounding box center [161, 594] width 13 height 5
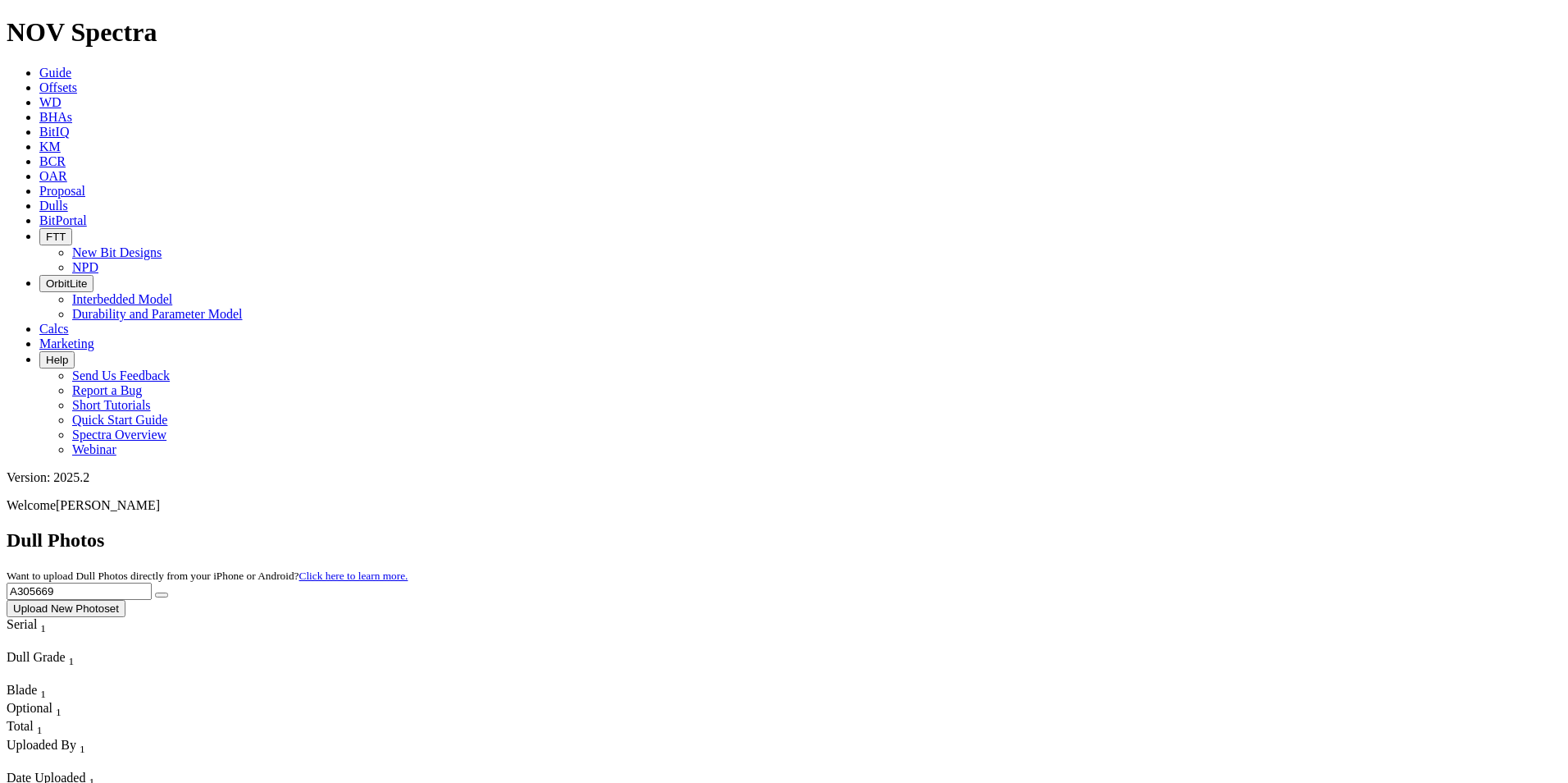
drag, startPoint x: 1271, startPoint y: 74, endPoint x: 1131, endPoint y: 76, distance: 140.0
click at [1131, 529] on div "Dull Photos Want to upload Dull Photos directly from your iPhone or Android? Cl…" at bounding box center [784, 572] width 1555 height 88
click at [155, 592] on button "submit" at bounding box center [161, 594] width 13 height 5
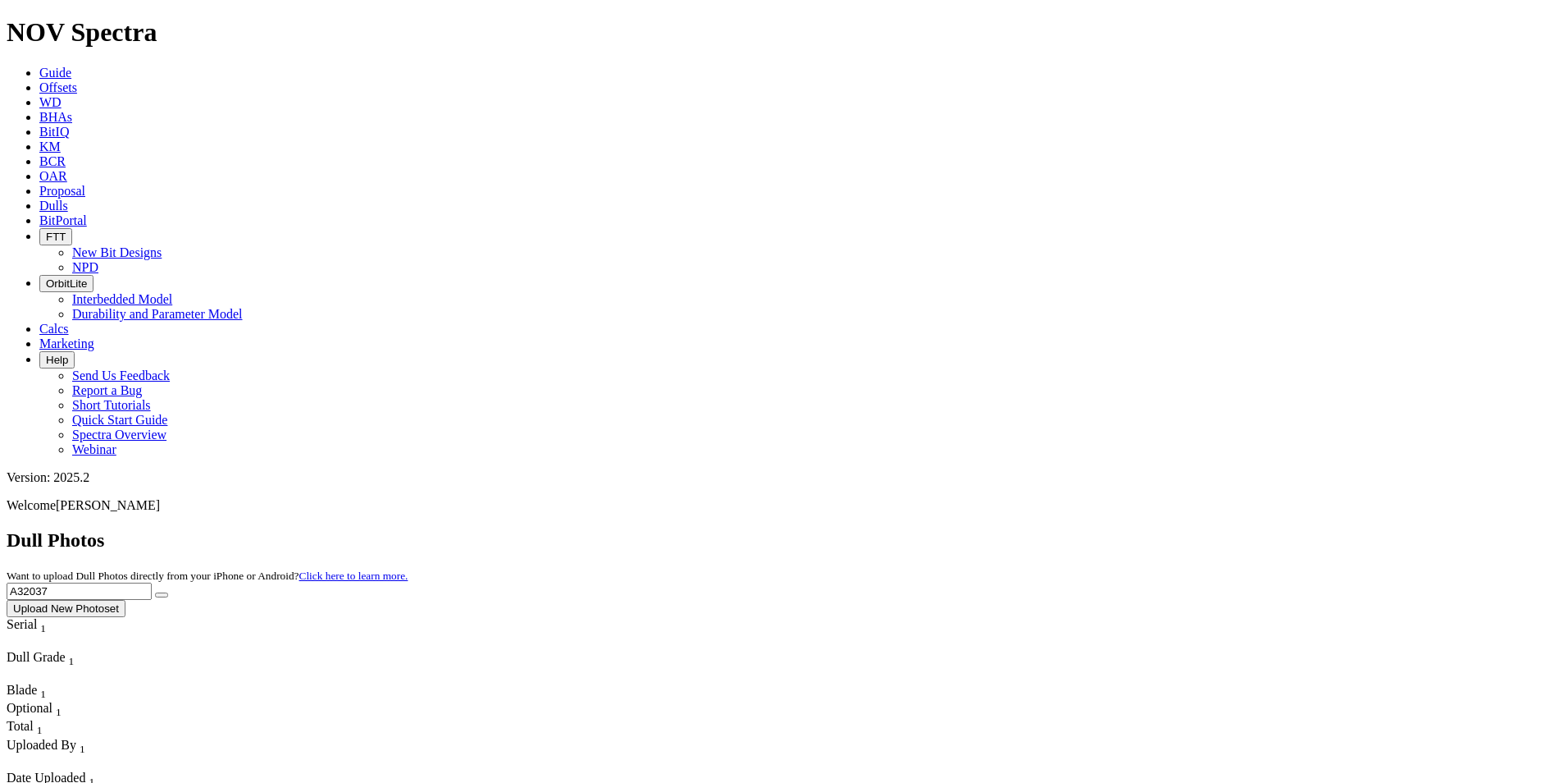
click at [152, 582] on input "A32037" at bounding box center [79, 590] width 145 height 18
click at [155, 592] on button "submit" at bounding box center [161, 594] width 13 height 5
drag, startPoint x: 1243, startPoint y: 73, endPoint x: 1150, endPoint y: 76, distance: 93.0
click at [1150, 529] on div "Dull Photos Want to upload Dull Photos directly from your iPhone or Android? Cl…" at bounding box center [784, 572] width 1555 height 88
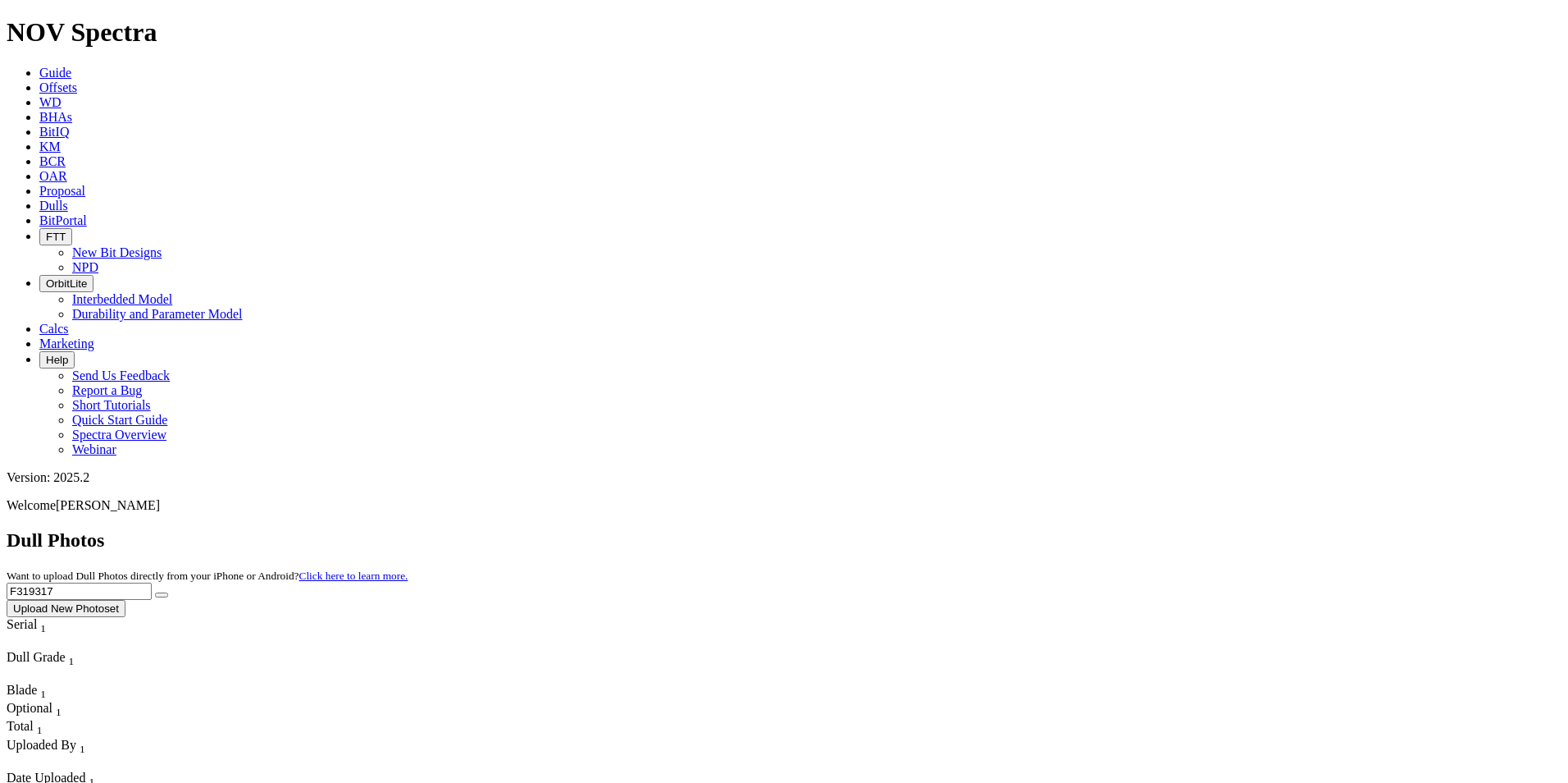
click at [155, 592] on button "submit" at bounding box center [161, 594] width 13 height 5
drag, startPoint x: 1239, startPoint y: 68, endPoint x: 1128, endPoint y: 75, distance: 111.2
click at [1128, 529] on div "Dull Photos Want to upload Dull Photos directly from your iPhone or Android? Cl…" at bounding box center [784, 572] width 1555 height 88
click at [155, 592] on button "submit" at bounding box center [161, 594] width 13 height 5
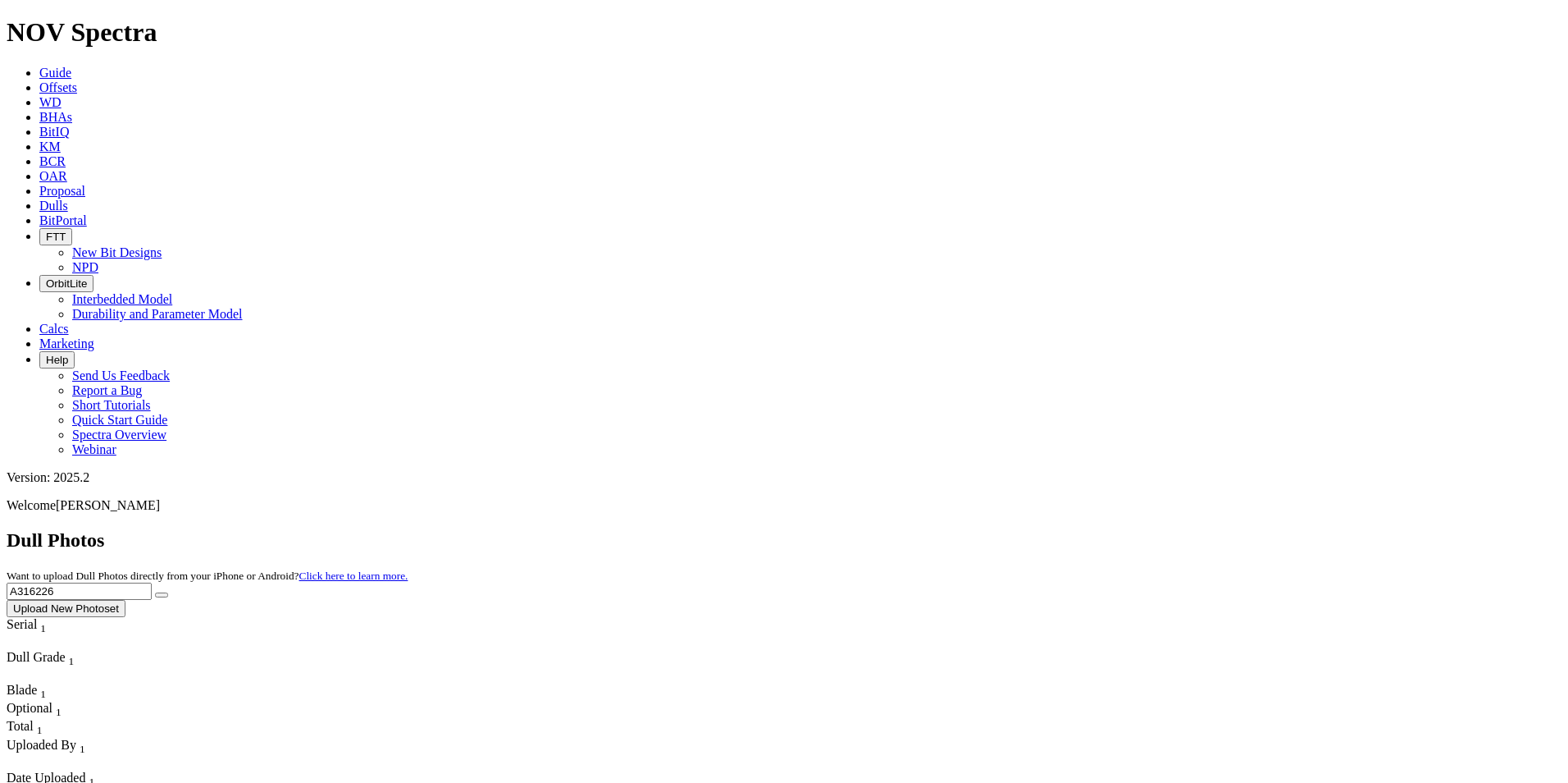
drag, startPoint x: 1266, startPoint y: 70, endPoint x: 1151, endPoint y: 64, distance: 115.2
click at [1151, 529] on div "Dull Photos Want to upload Dull Photos directly from your iPhone or Android? Cl…" at bounding box center [784, 572] width 1555 height 88
click at [155, 592] on button "submit" at bounding box center [161, 594] width 13 height 5
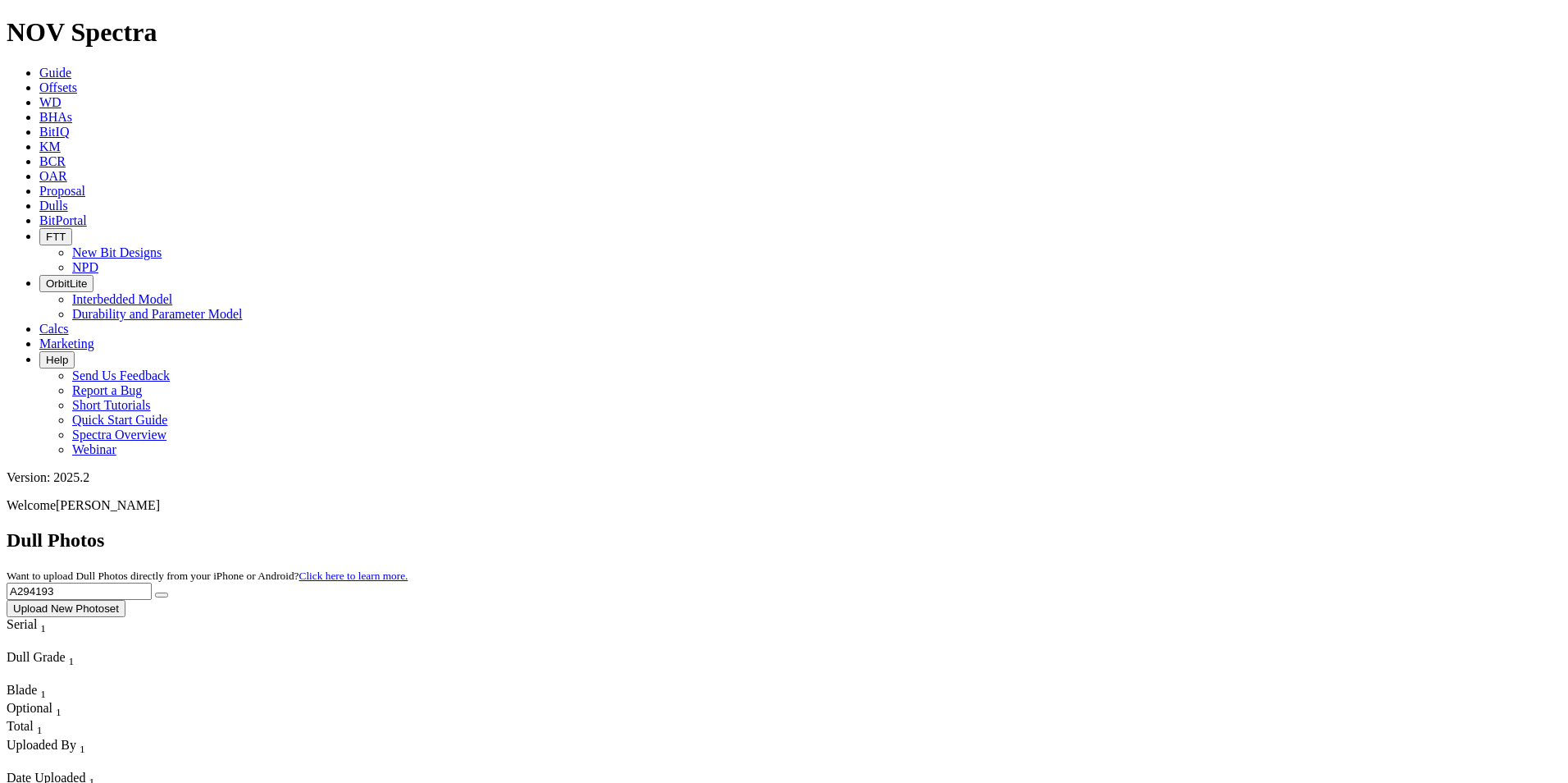
drag, startPoint x: 1276, startPoint y: 76, endPoint x: 1129, endPoint y: 79, distance: 147.0
click at [1129, 529] on div "Dull Photos Want to upload Dull Photos directly from your iPhone or Android? Cl…" at bounding box center [784, 572] width 1555 height 88
click at [155, 592] on button "submit" at bounding box center [161, 594] width 13 height 5
click at [161, 595] on icon "submit" at bounding box center [161, 595] width 0 height 0
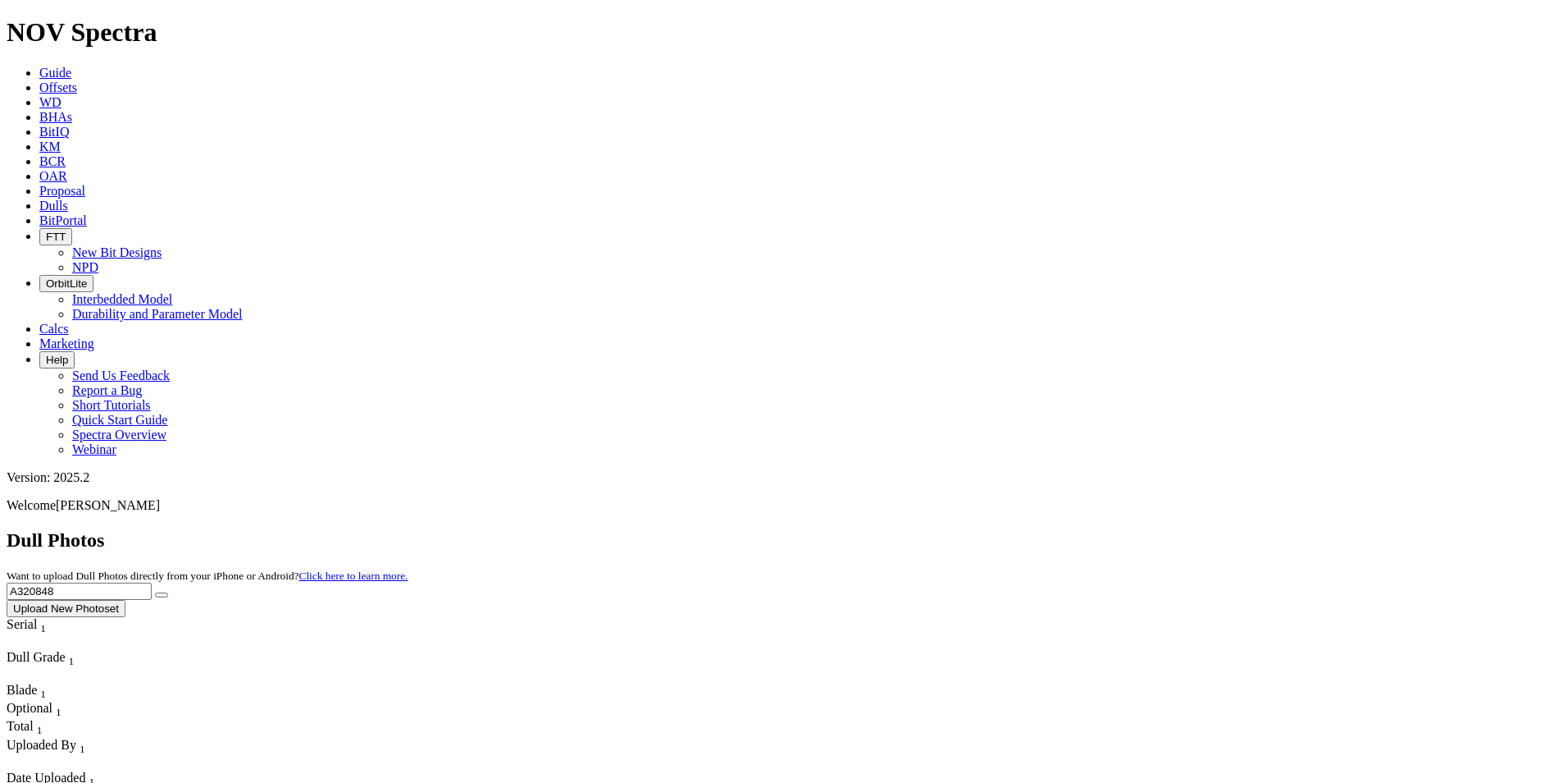
drag, startPoint x: 1283, startPoint y: 77, endPoint x: 1167, endPoint y: 69, distance: 116.3
click at [152, 582] on input "A320848" at bounding box center [79, 590] width 145 height 18
type input "F319710"
click at [155, 592] on button "submit" at bounding box center [161, 594] width 13 height 5
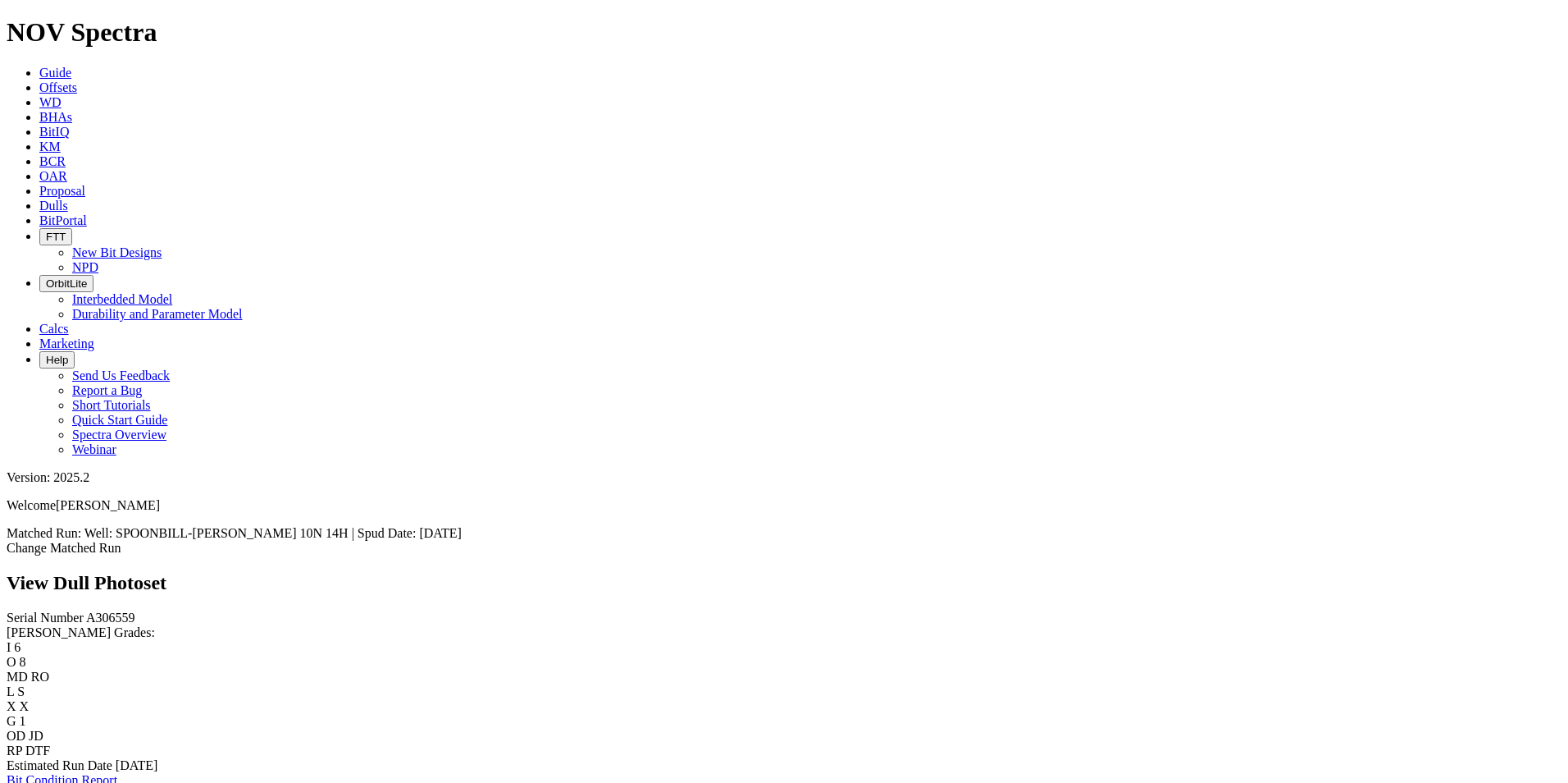
scroll to position [1149, 0]
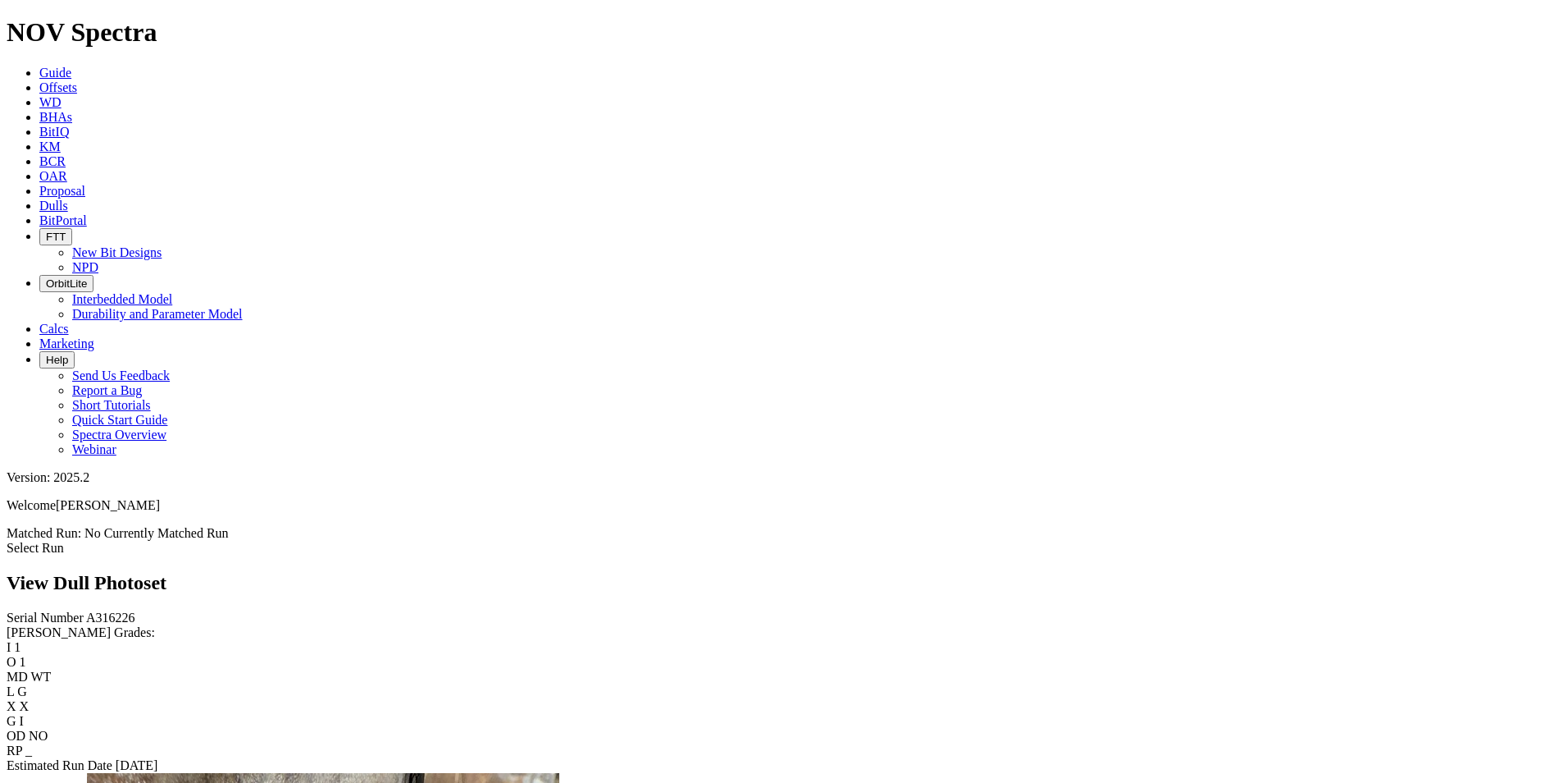
scroll to position [1805, 0]
click at [40, 199] on icon at bounding box center [40, 205] width 0 height 14
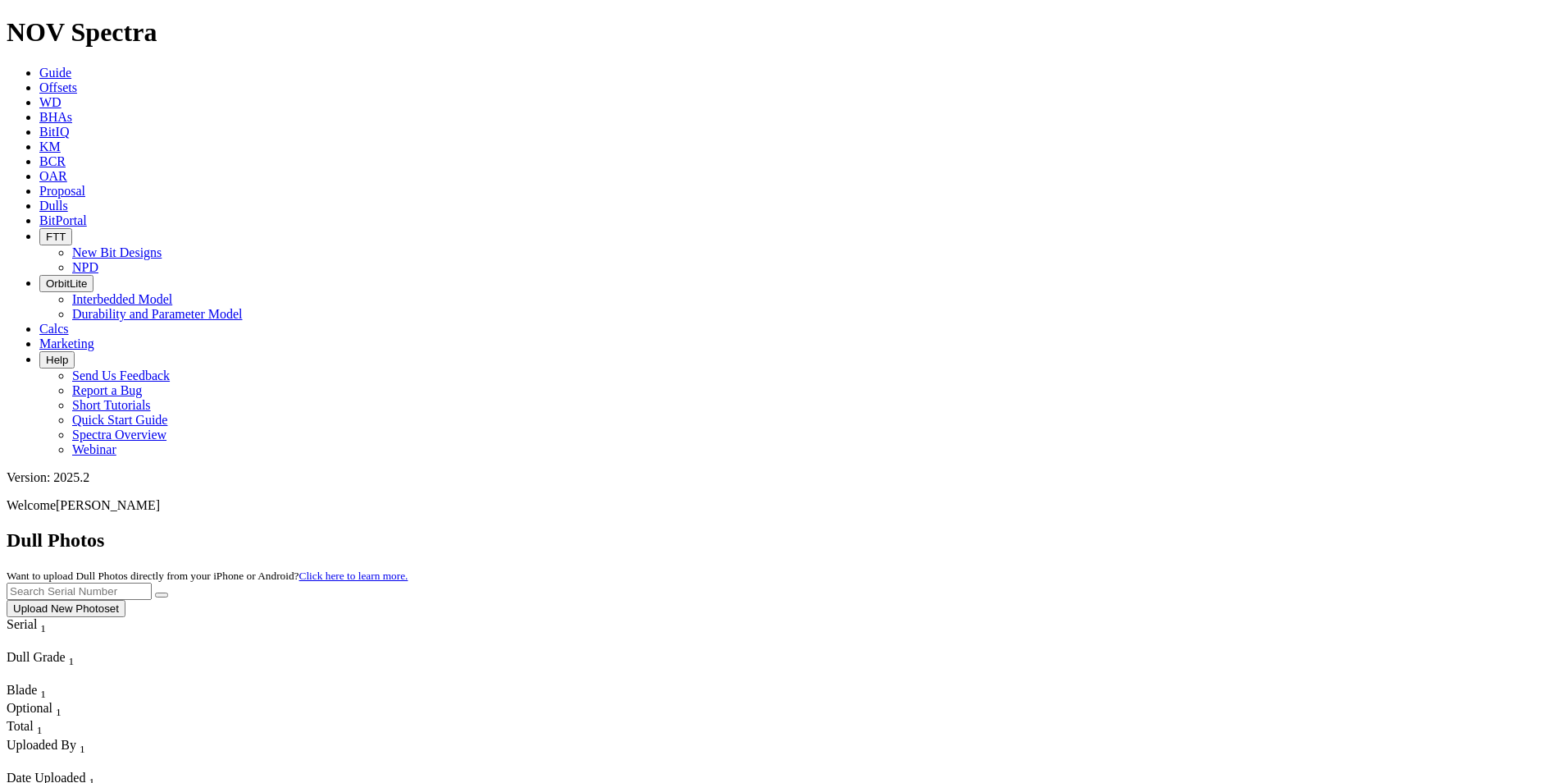
click at [152, 582] on input "text" at bounding box center [79, 590] width 145 height 18
type input "A317743"
click at [155, 592] on button "submit" at bounding box center [161, 594] width 13 height 5
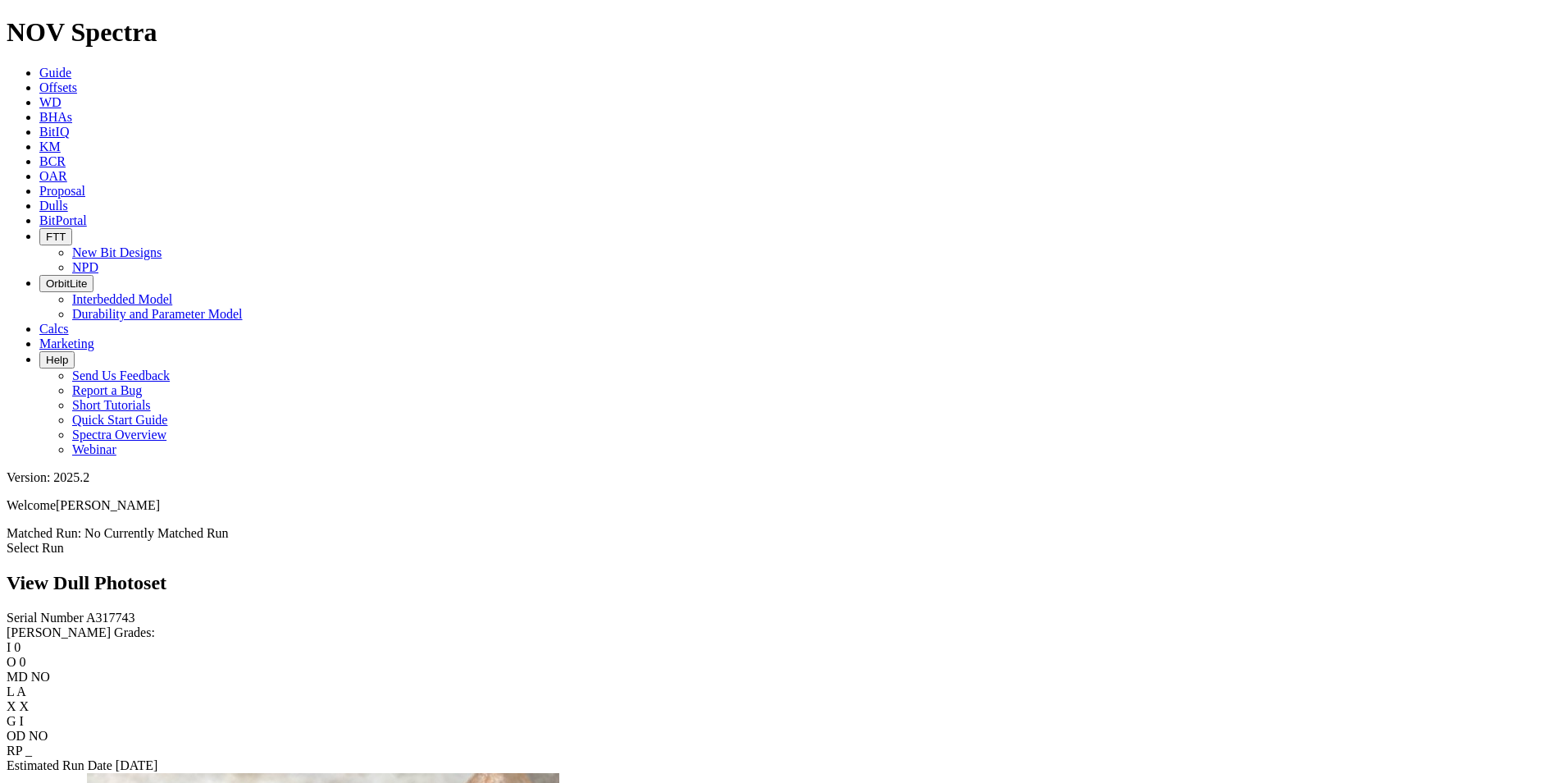
scroll to position [1559, 0]
